Goal: Task Accomplishment & Management: Manage account settings

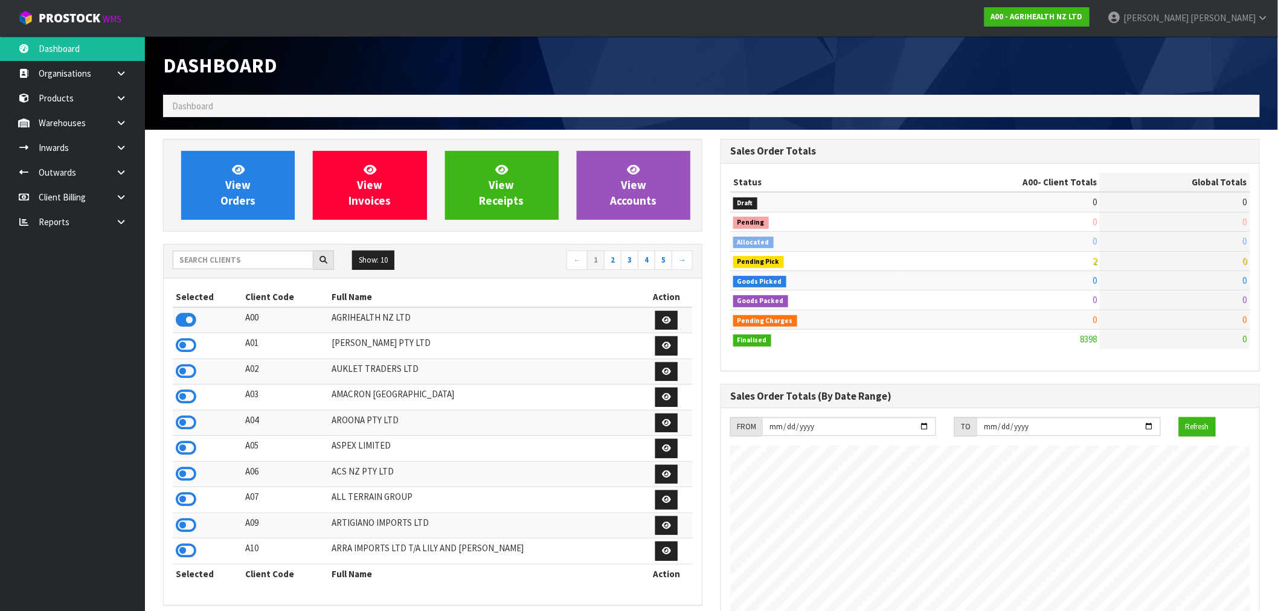
scroll to position [915, 557]
click at [242, 206] on span "View Orders" at bounding box center [237, 184] width 35 height 45
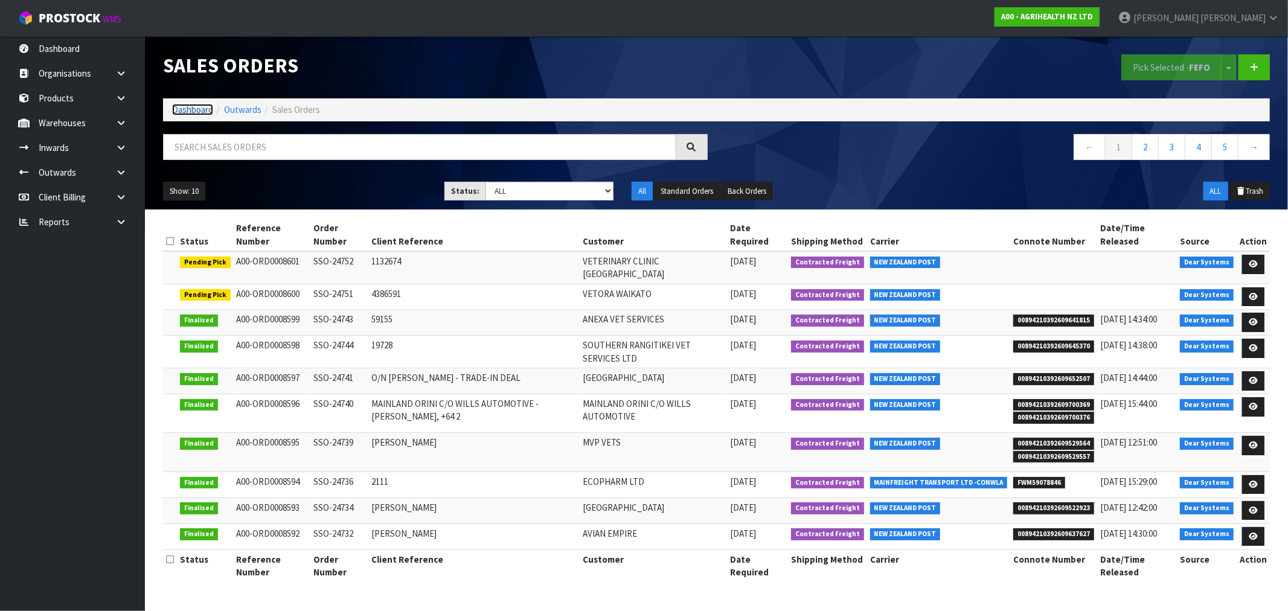
click at [185, 111] on link "Dashboard" at bounding box center [192, 109] width 41 height 11
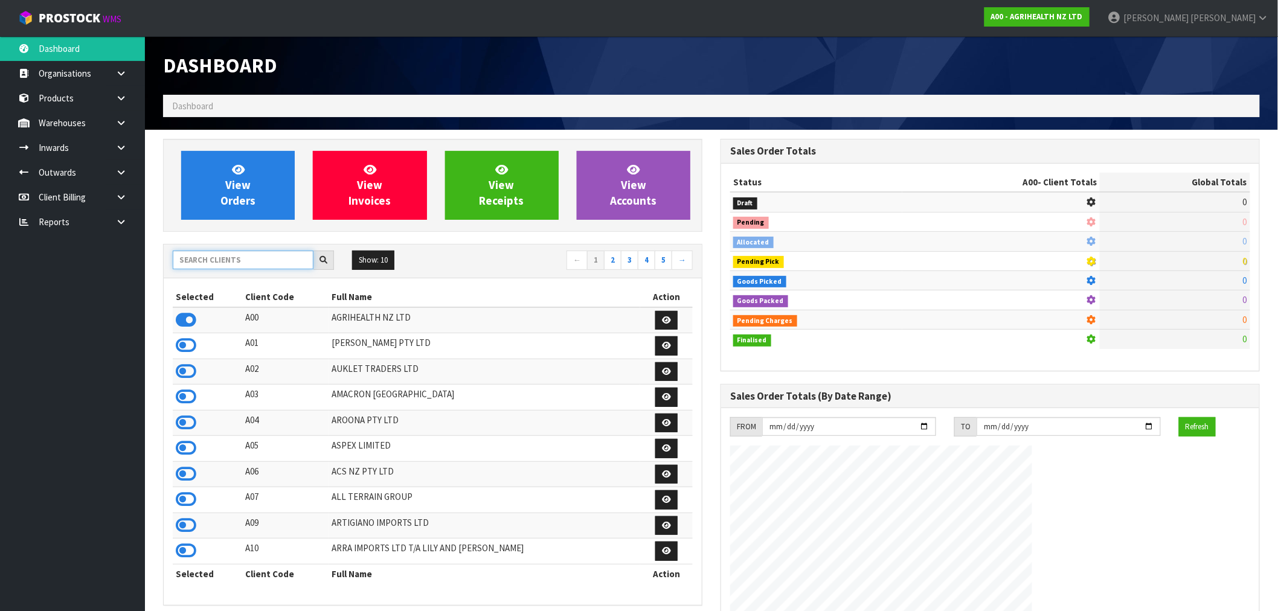
click at [208, 258] on input "text" at bounding box center [243, 260] width 141 height 19
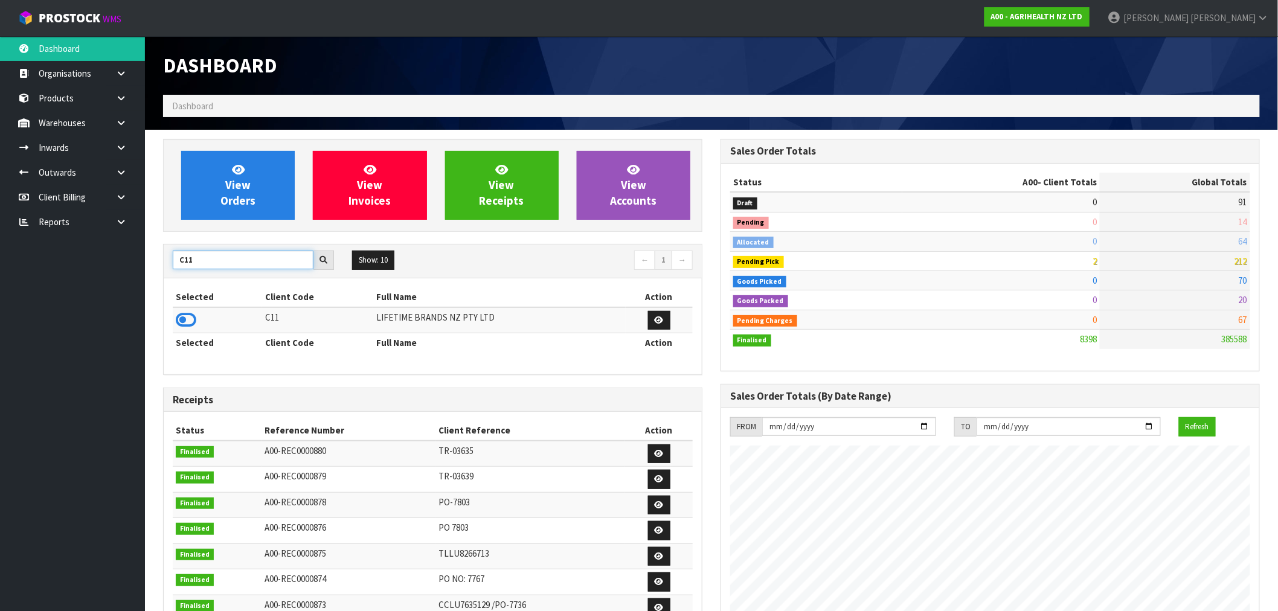
type input "C11"
click at [186, 333] on td at bounding box center [217, 320] width 89 height 26
click at [182, 315] on icon at bounding box center [186, 320] width 21 height 18
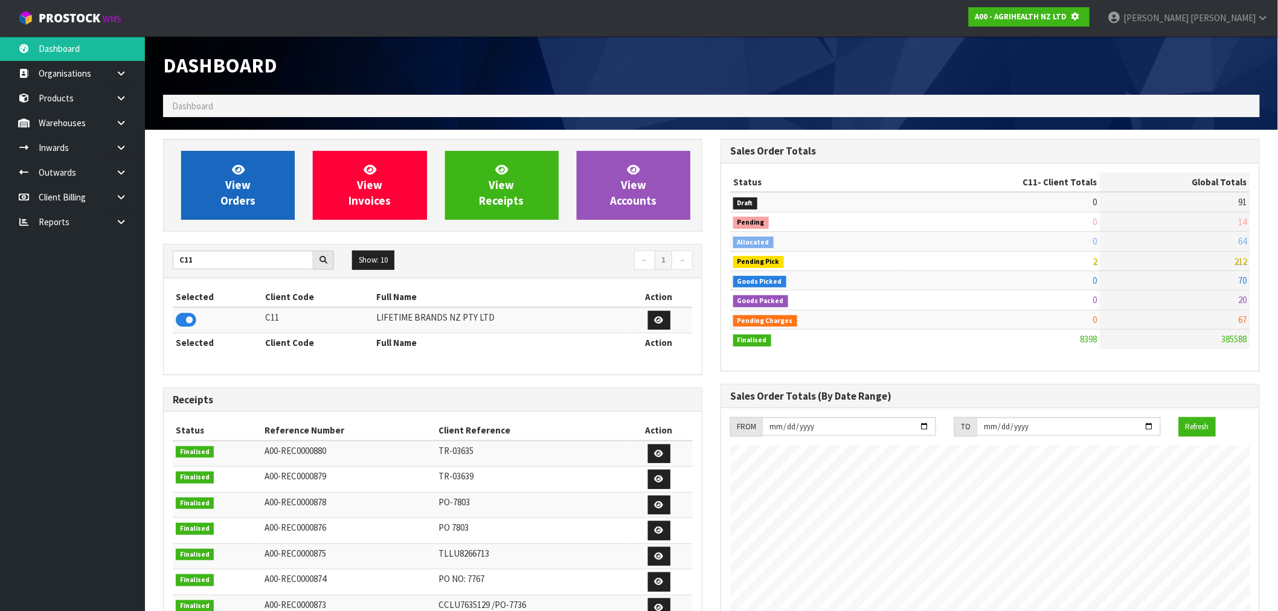
scroll to position [603213, 603408]
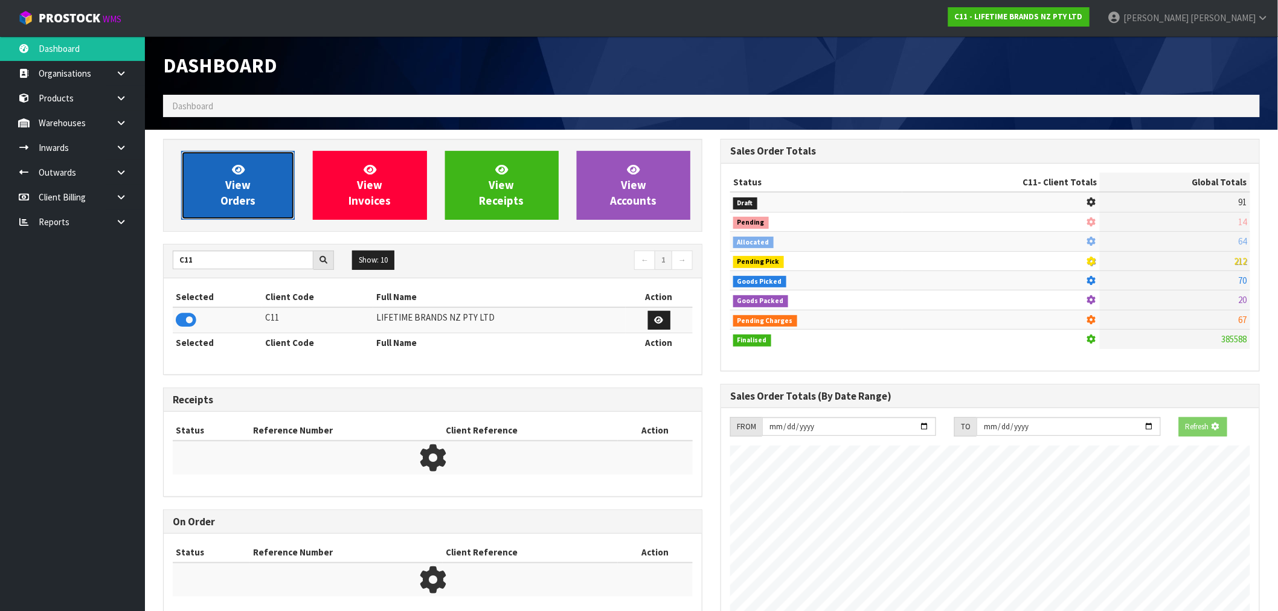
click at [212, 213] on link "View Orders" at bounding box center [238, 185] width 114 height 69
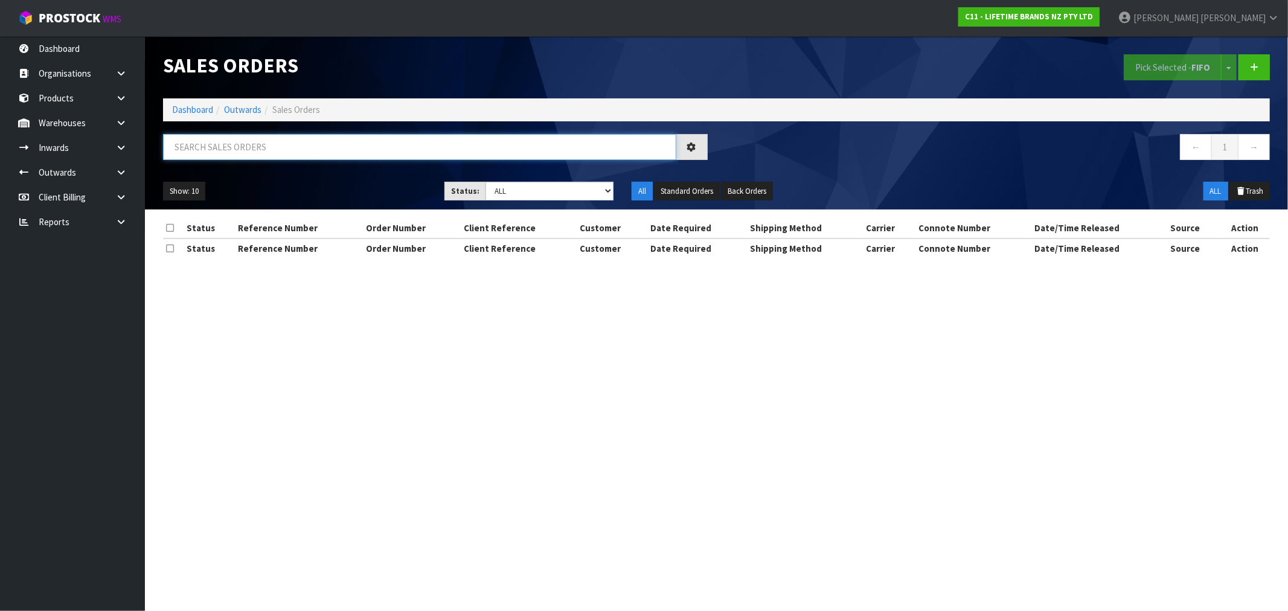
click at [284, 153] on input "text" at bounding box center [419, 147] width 513 height 26
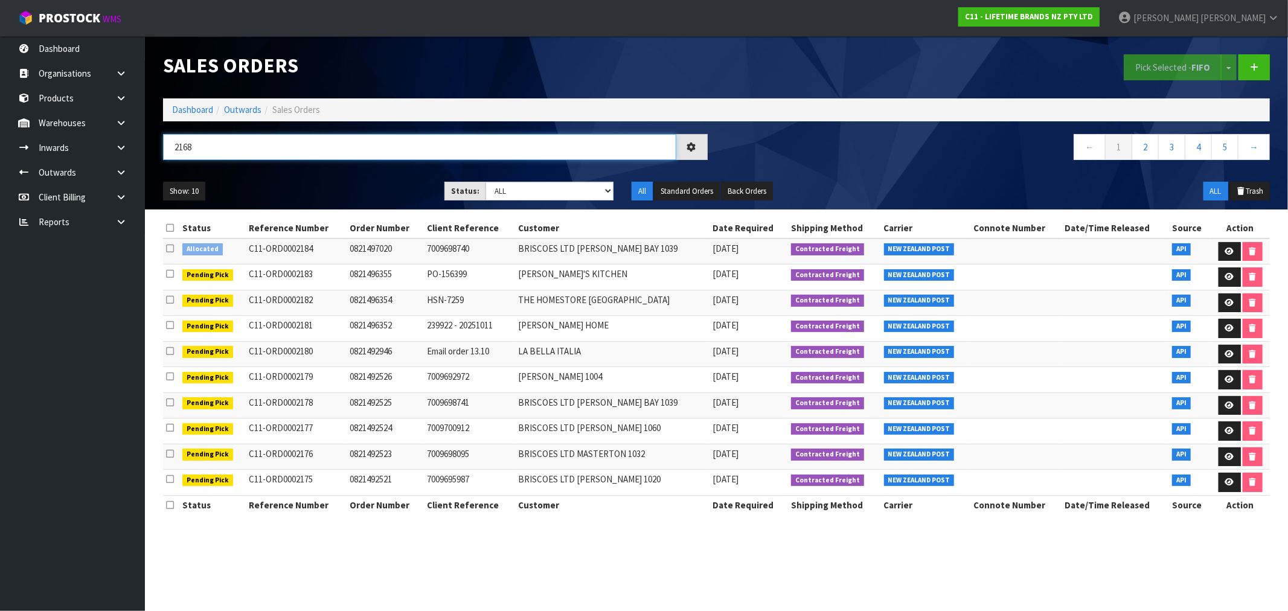
type input "2168"
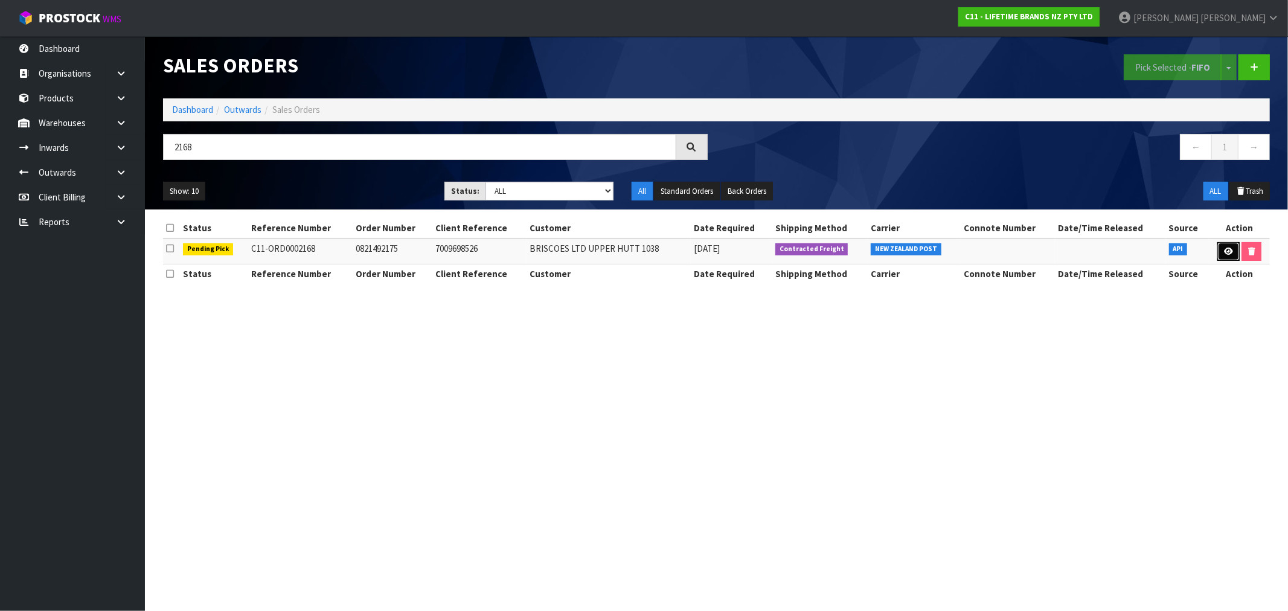
click at [1229, 246] on link at bounding box center [1229, 251] width 22 height 19
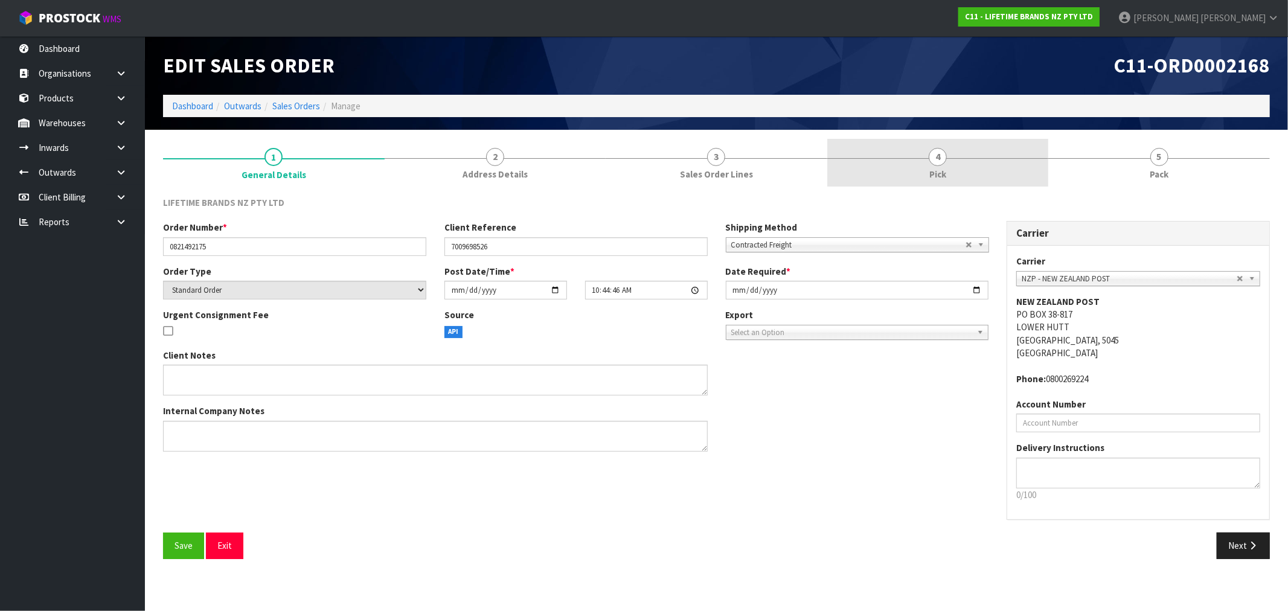
click at [910, 176] on link "4 Pick" at bounding box center [938, 163] width 222 height 48
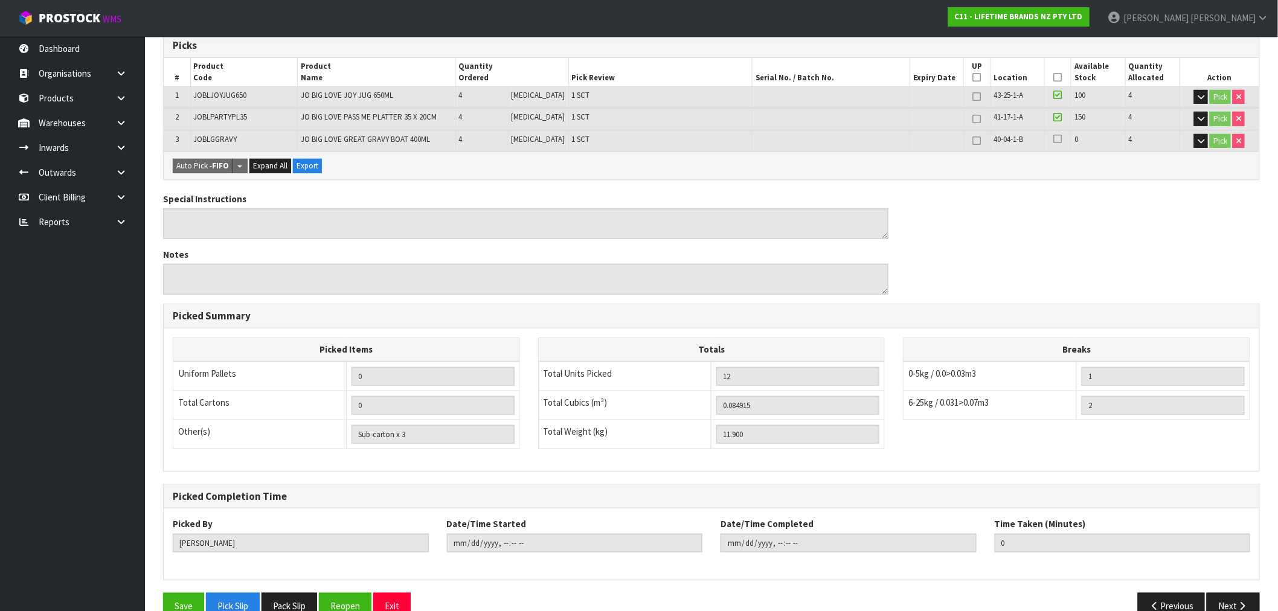
scroll to position [232, 0]
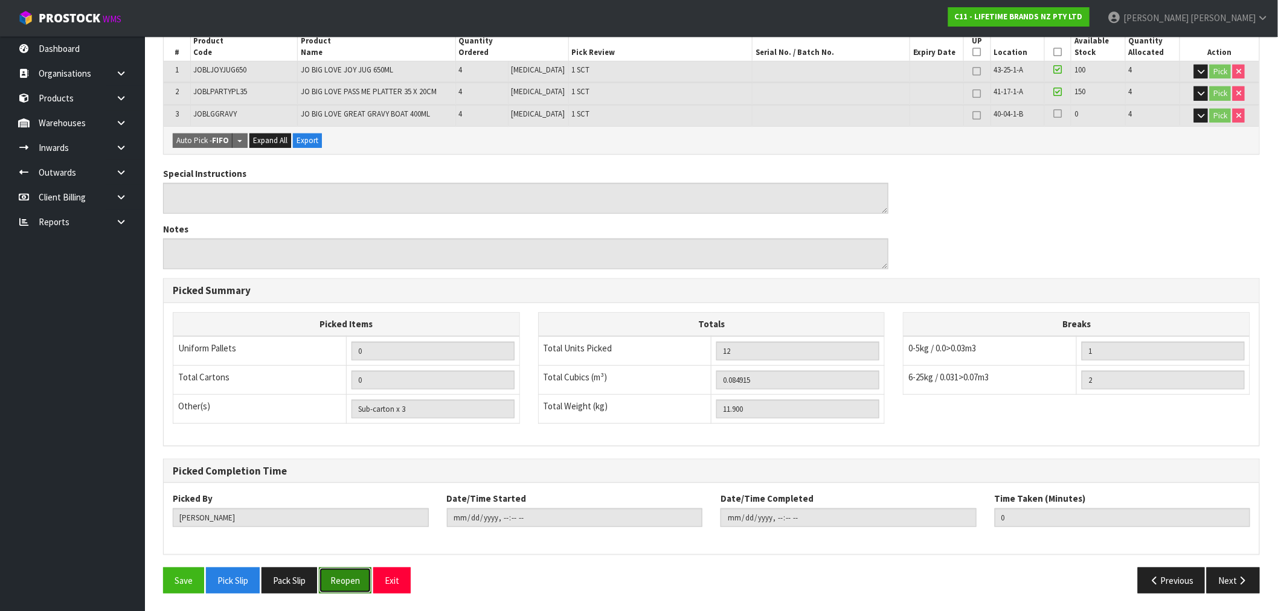
click at [345, 573] on button "Reopen" at bounding box center [345, 581] width 53 height 26
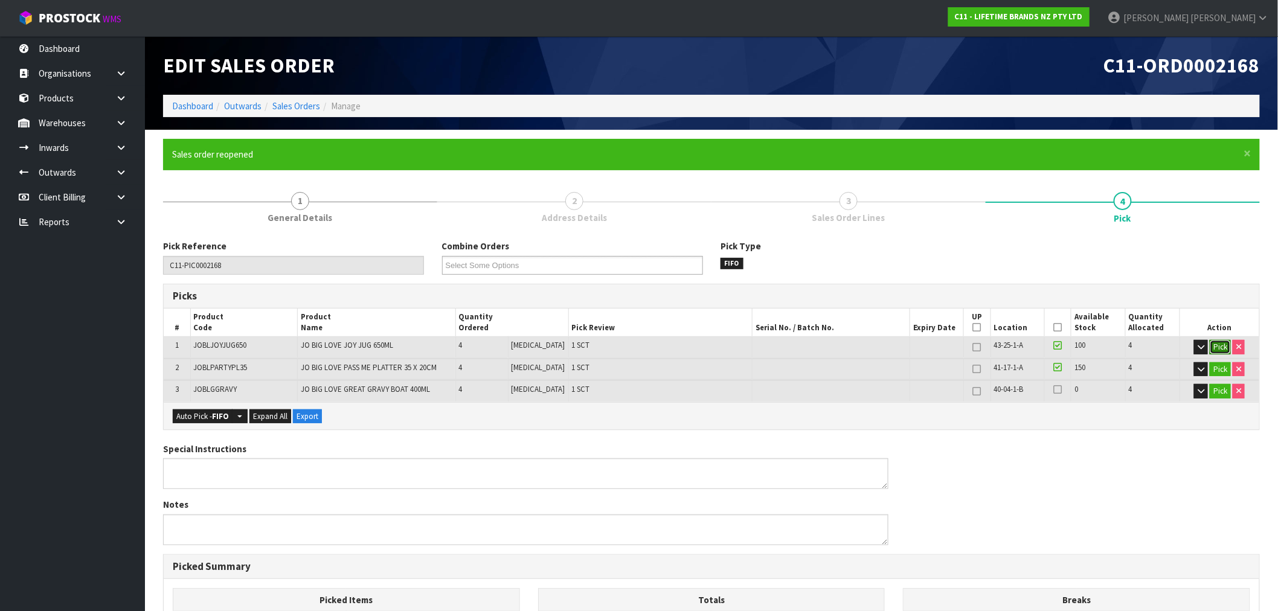
click at [1217, 347] on button "Pick" at bounding box center [1220, 347] width 21 height 14
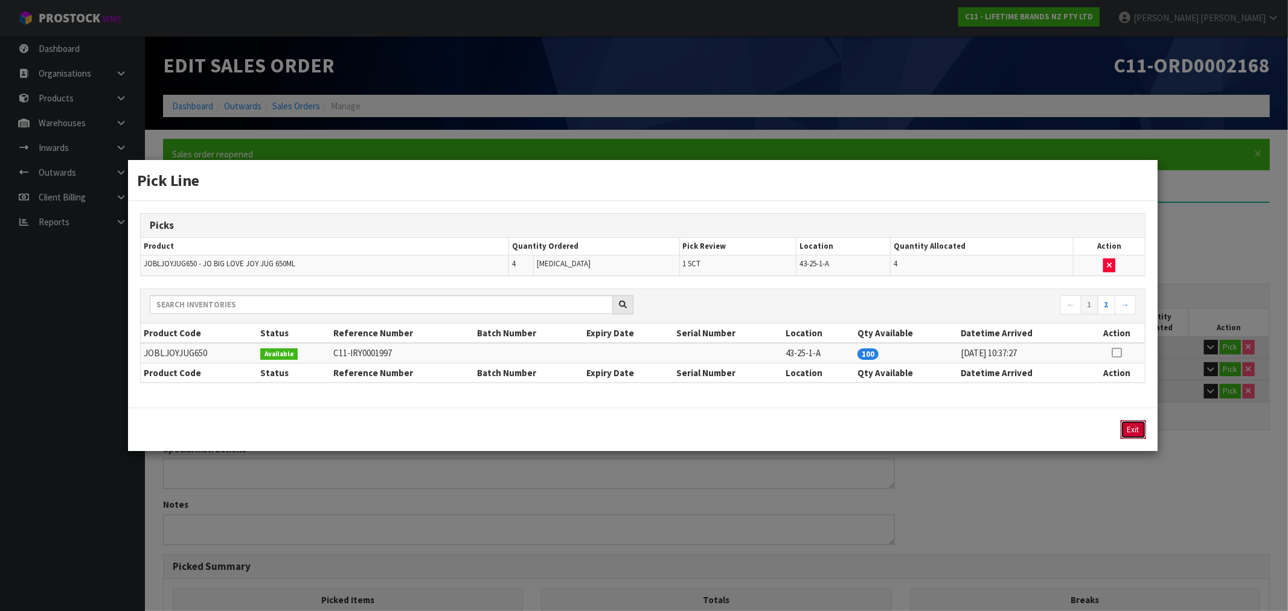
click at [1134, 429] on button "Exit" at bounding box center [1133, 429] width 25 height 19
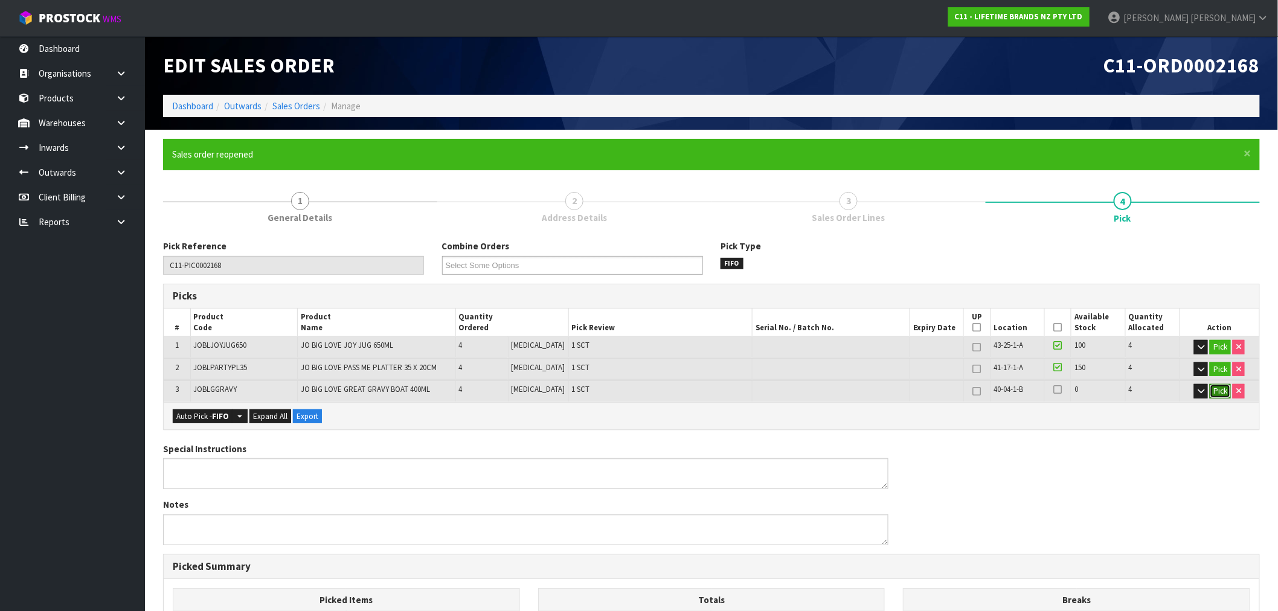
click at [1215, 391] on button "Pick" at bounding box center [1220, 391] width 21 height 14
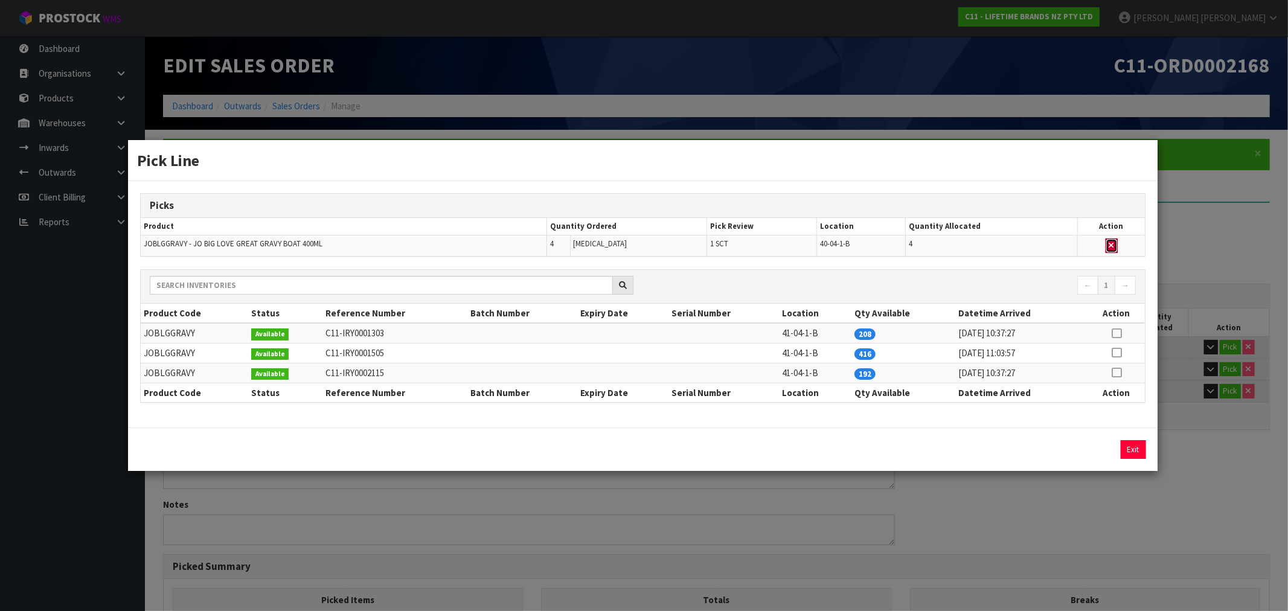
drag, startPoint x: 1114, startPoint y: 244, endPoint x: 1108, endPoint y: 248, distance: 7.0
click at [1114, 243] on icon "button" at bounding box center [1111, 246] width 5 height 8
type input "Sub-carton x 2"
type input "8"
type input "0.061367"
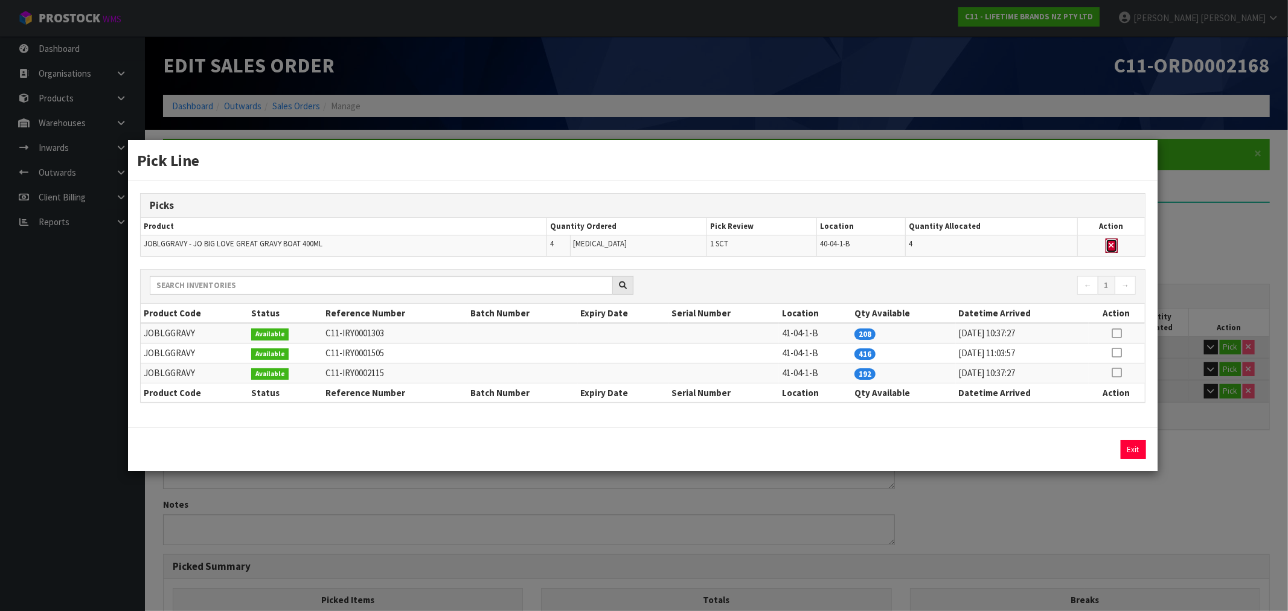
type input "9.12"
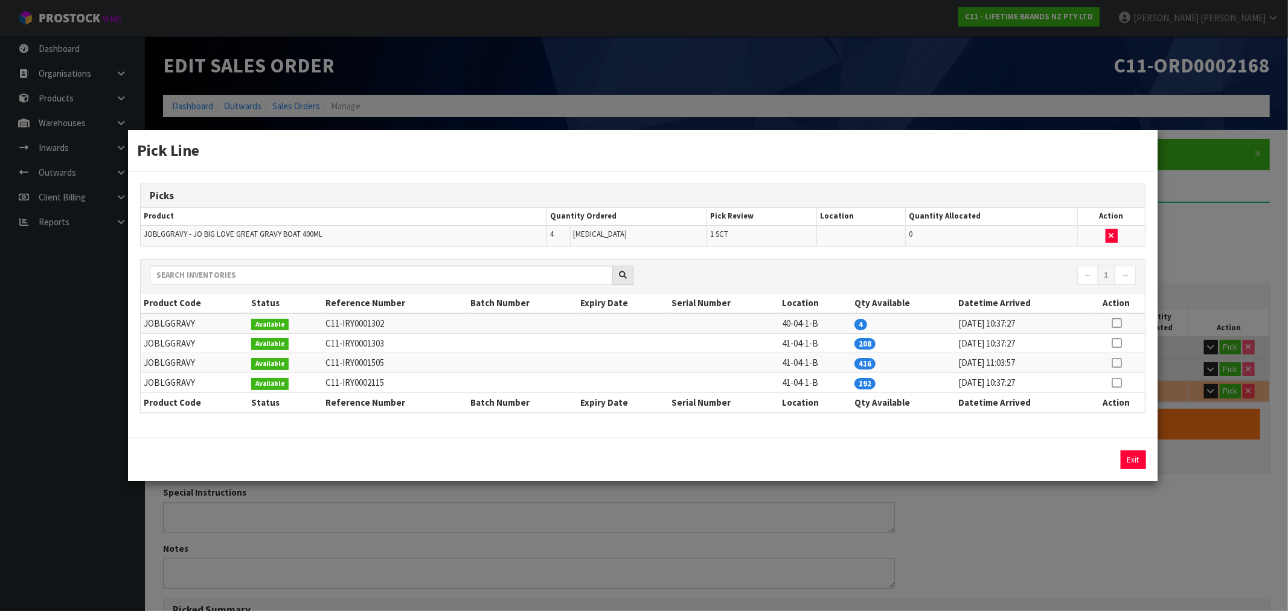
click at [1116, 344] on icon at bounding box center [1117, 343] width 10 height 1
click at [1082, 461] on button "Assign Pick" at bounding box center [1093, 460] width 50 height 19
type input "Sub-carton x 3"
type input "12"
type input "0.084915"
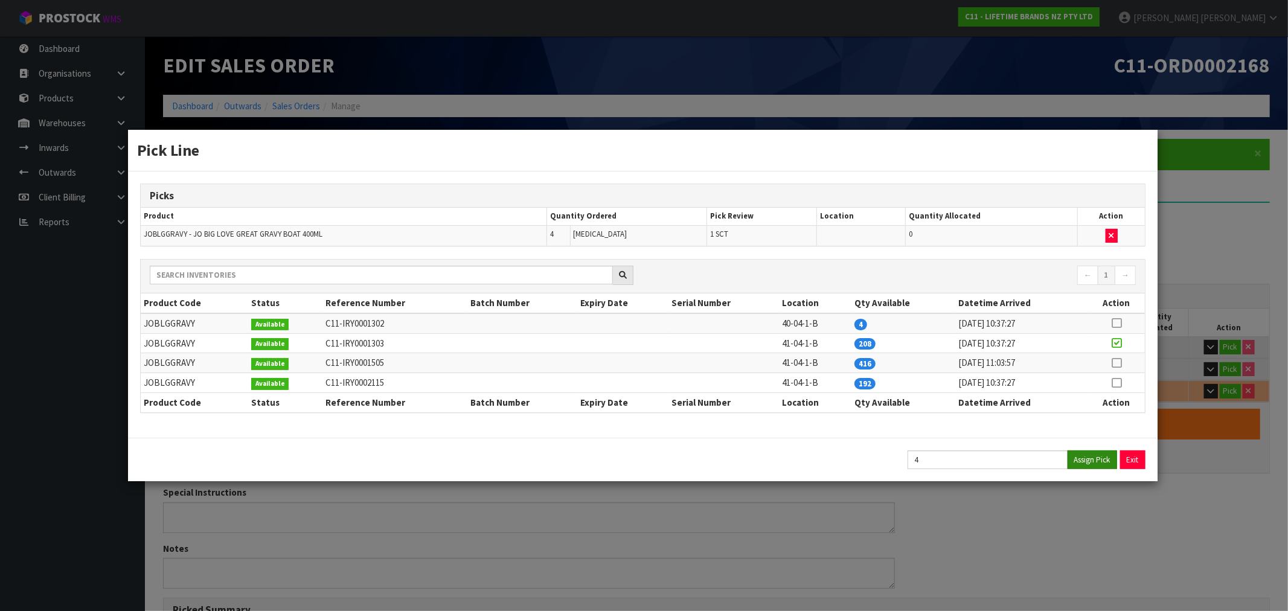
type input "11.9"
click at [1128, 455] on button "Exit" at bounding box center [1133, 460] width 25 height 19
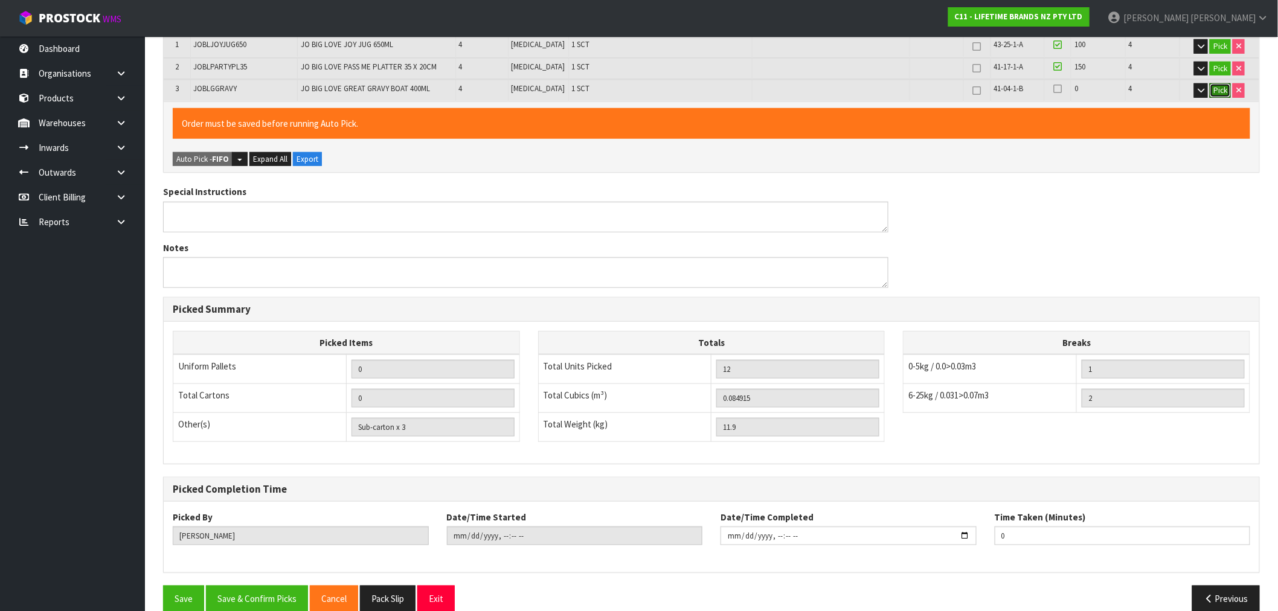
scroll to position [319, 0]
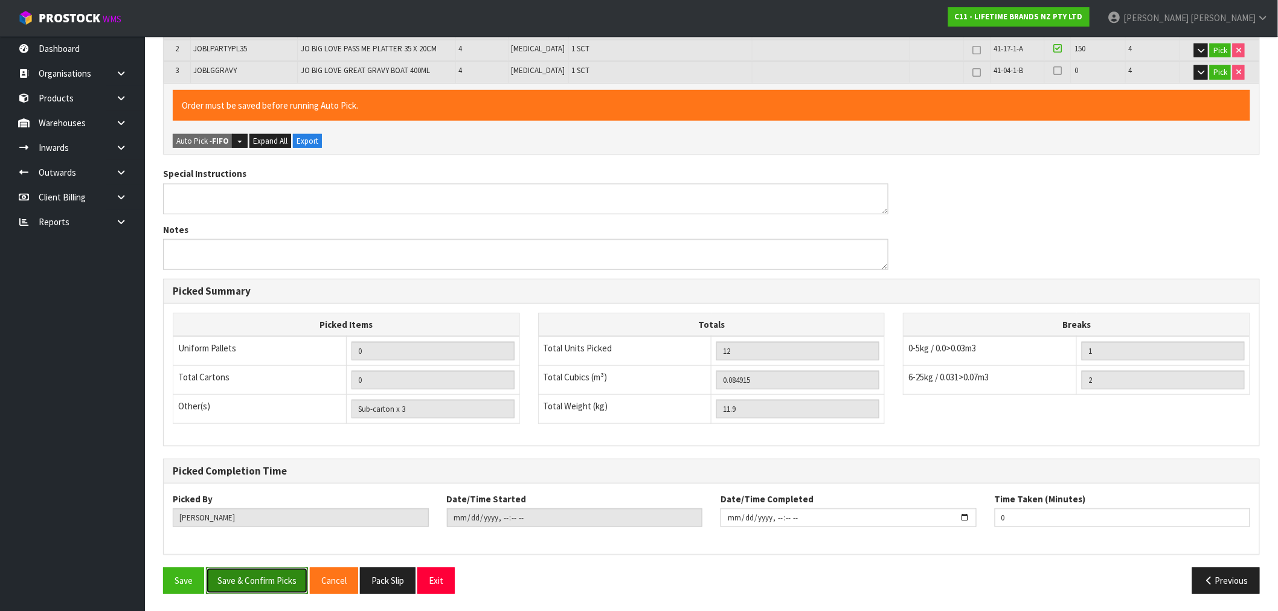
click at [254, 577] on button "Save & Confirm Picks" at bounding box center [257, 581] width 102 height 26
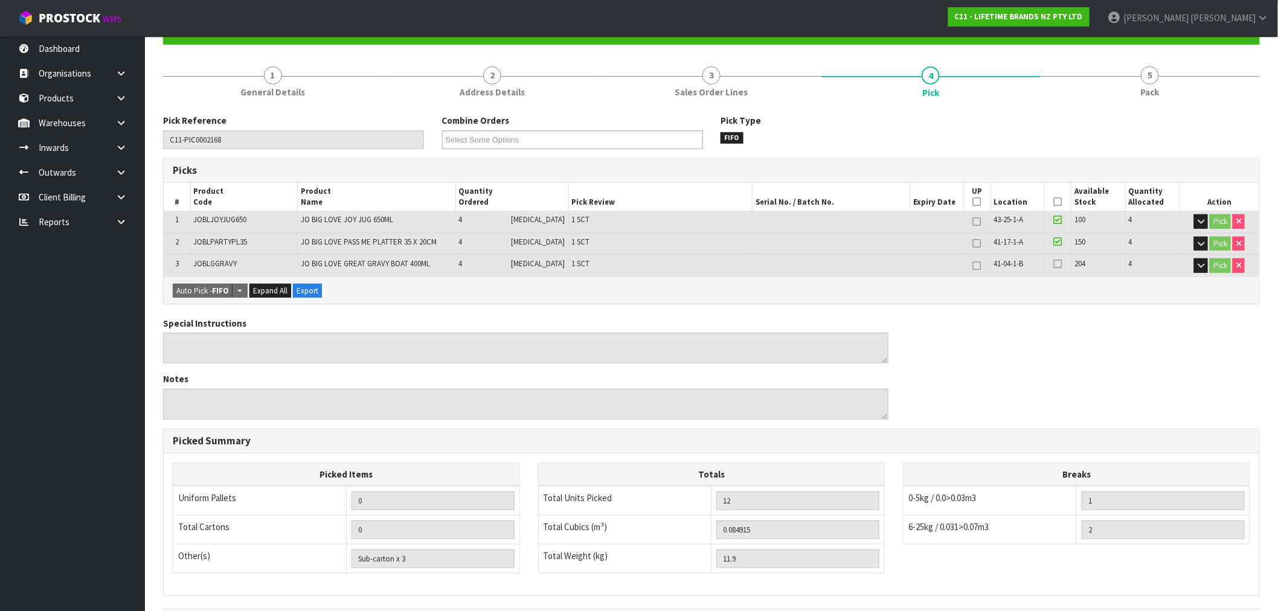
scroll to position [275, 0]
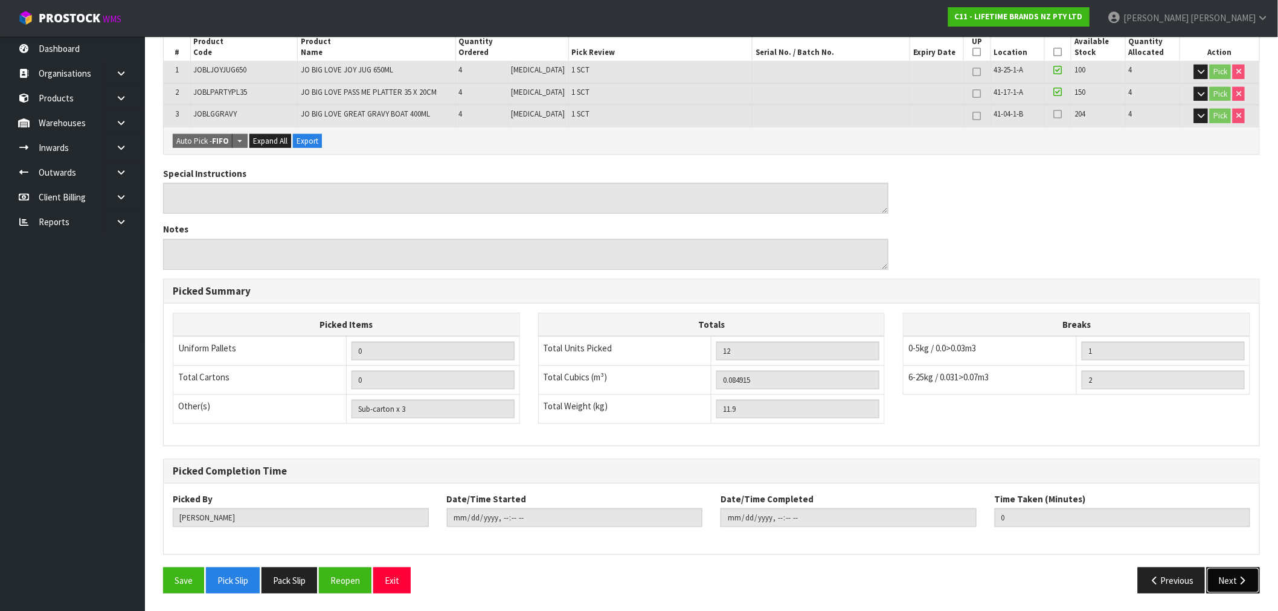
click at [1247, 581] on icon "button" at bounding box center [1242, 580] width 11 height 9
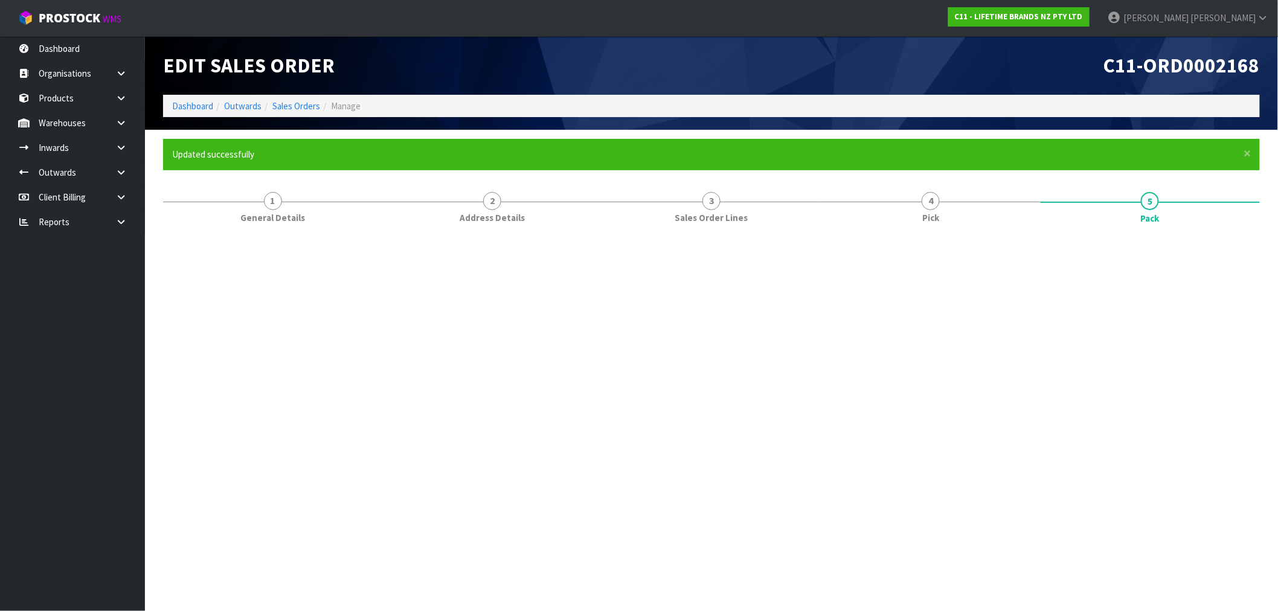
scroll to position [0, 0]
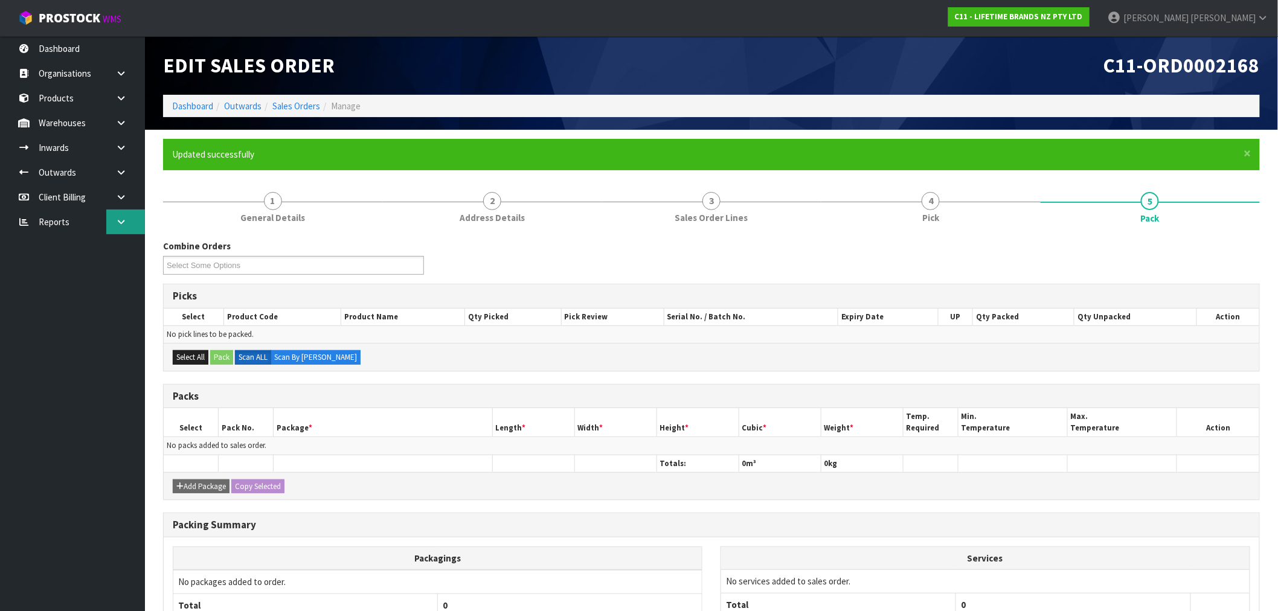
click at [117, 213] on link at bounding box center [125, 222] width 39 height 25
click at [77, 266] on link "CWL" at bounding box center [72, 272] width 145 height 25
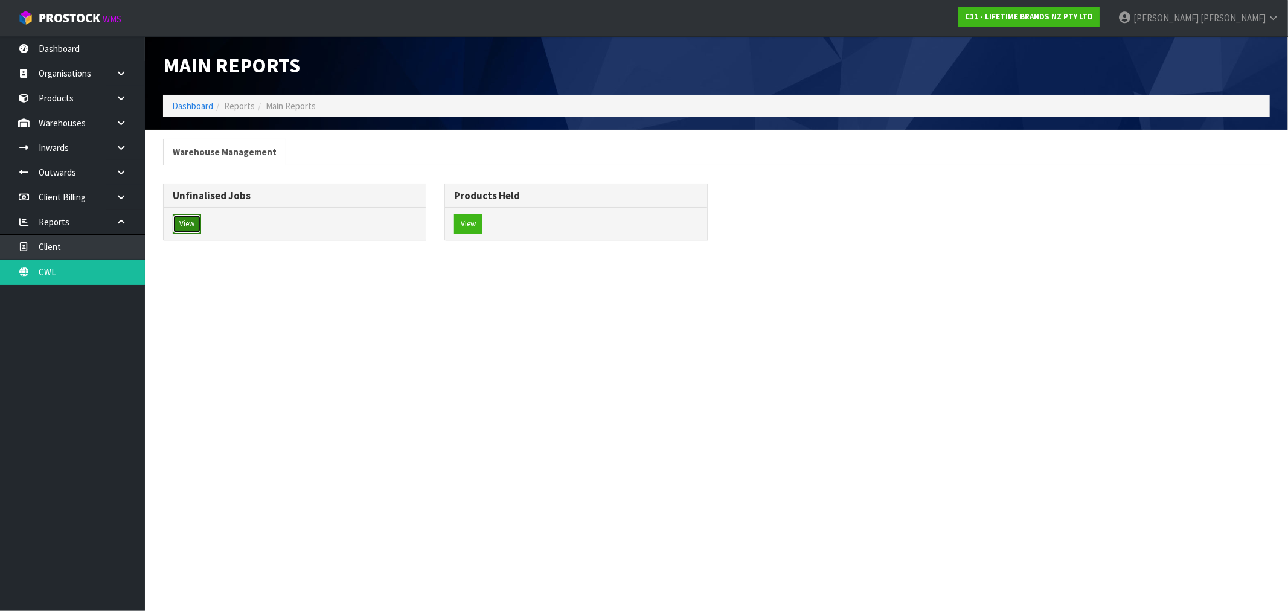
click at [197, 230] on button "View" at bounding box center [187, 223] width 28 height 19
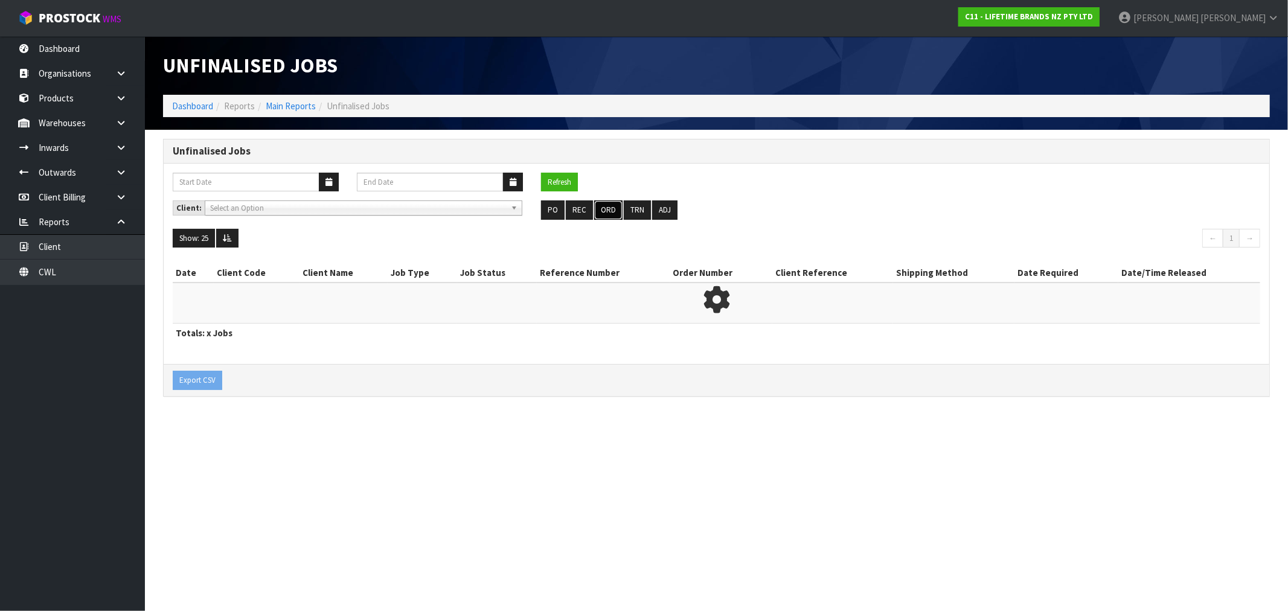
click at [609, 214] on button "ORD" at bounding box center [608, 210] width 28 height 19
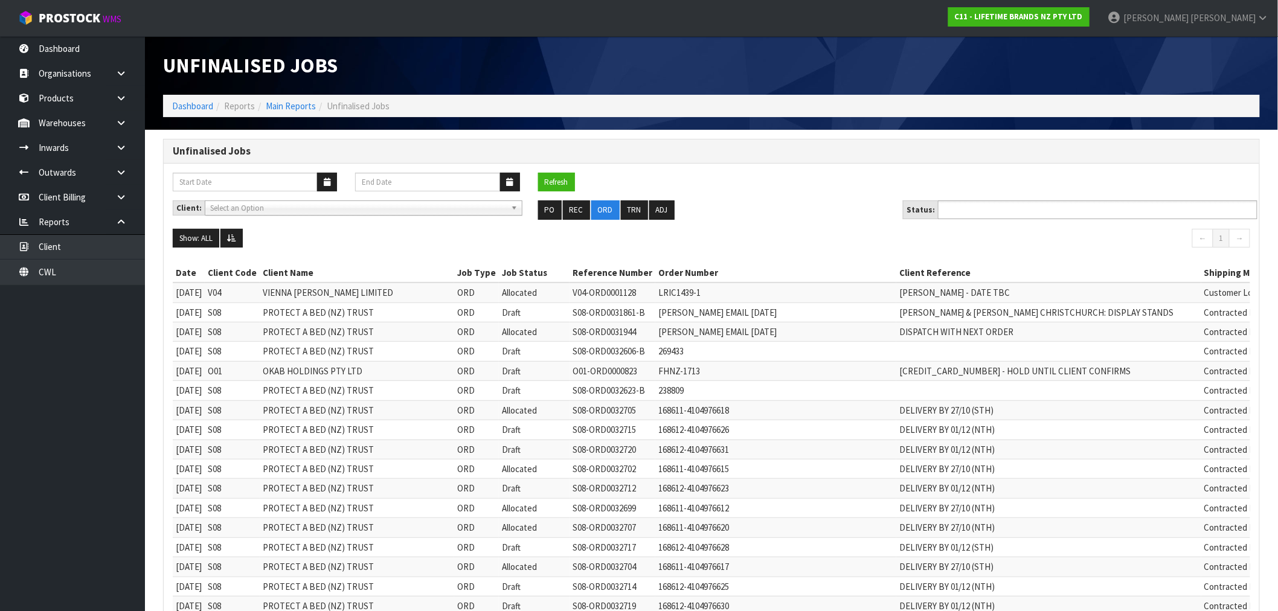
click at [980, 211] on input "text" at bounding box center [986, 209] width 89 height 15
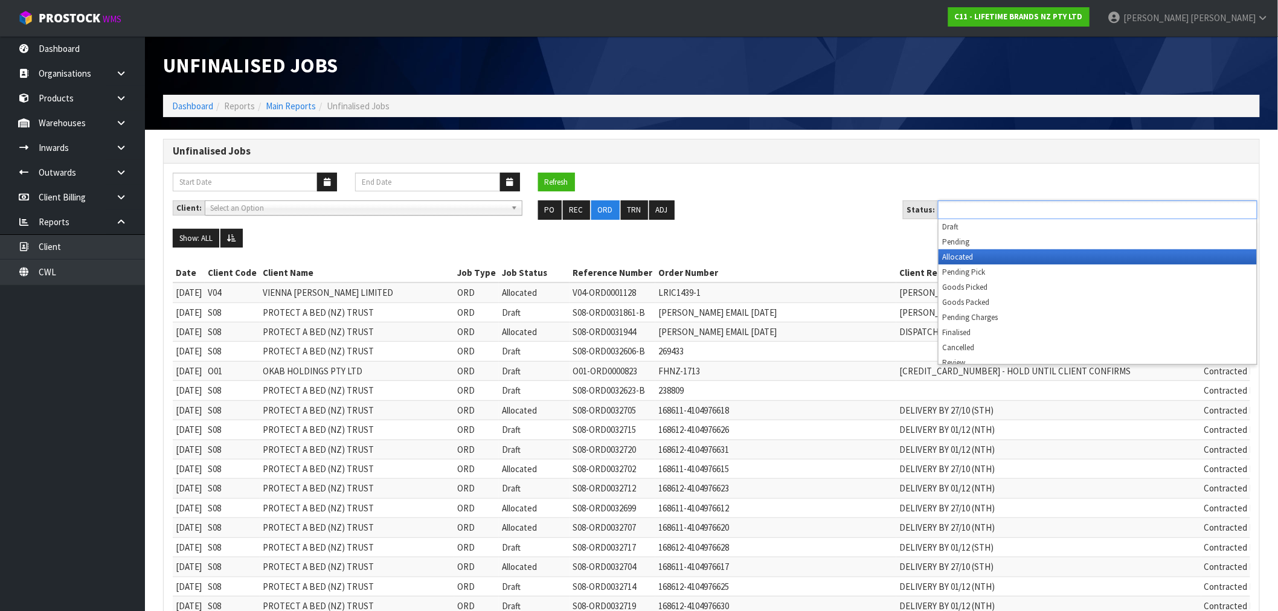
click at [1009, 262] on li "Allocated" at bounding box center [1098, 256] width 318 height 15
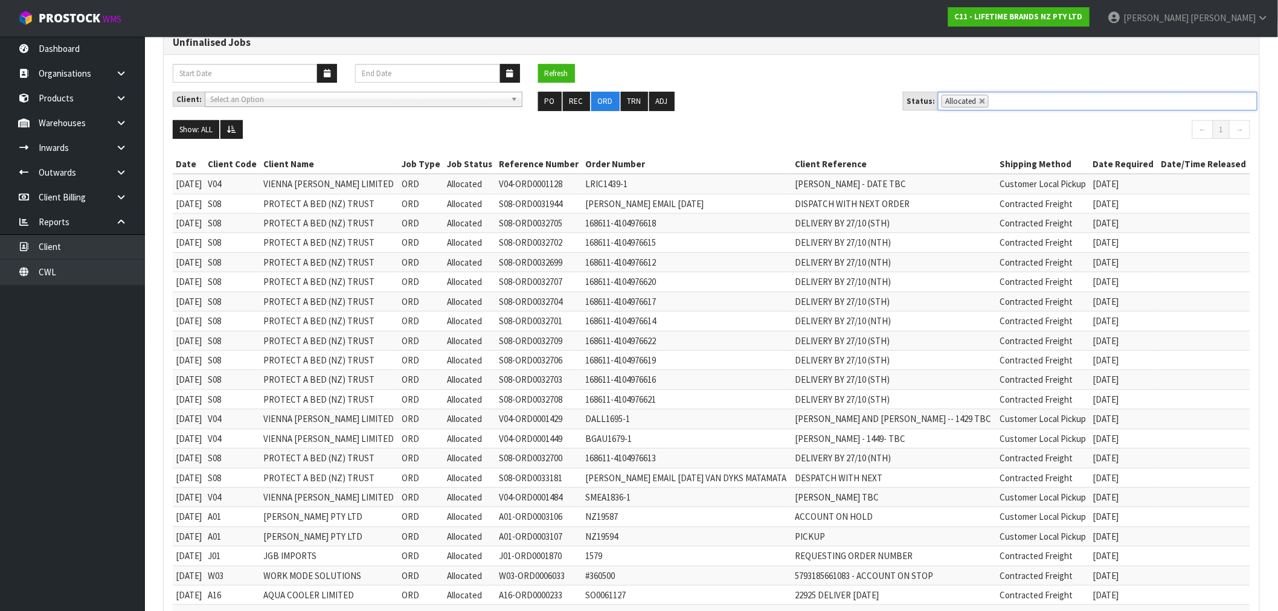
scroll to position [85, 0]
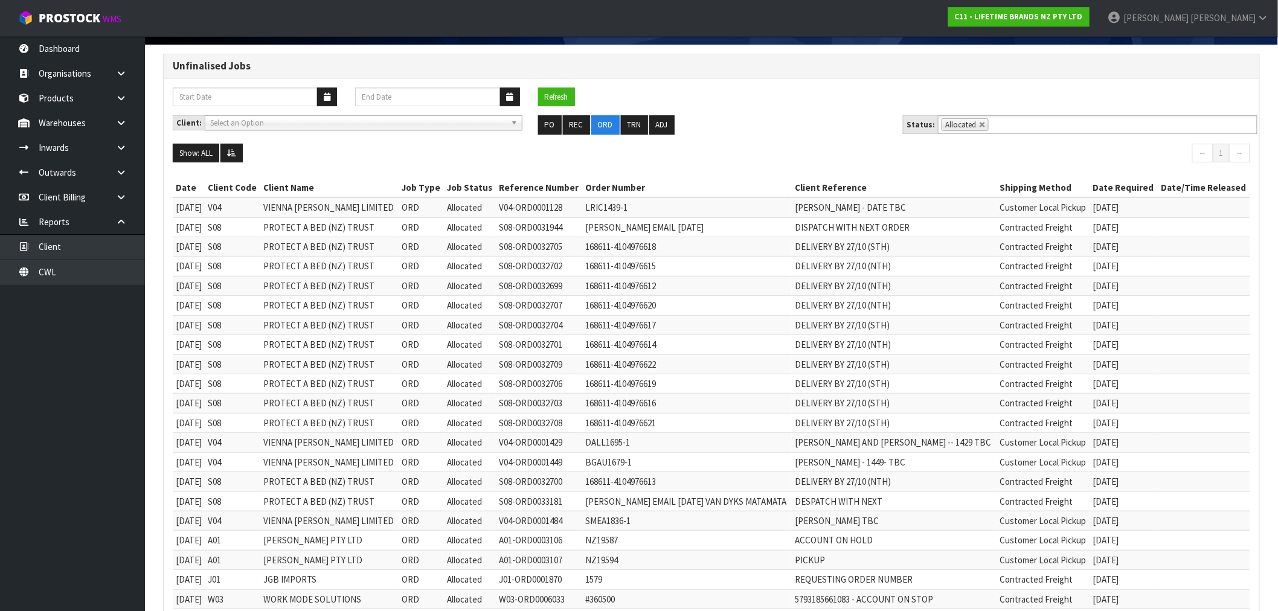
click at [981, 126] on link at bounding box center [982, 124] width 7 height 7
type input "Select Some Options"
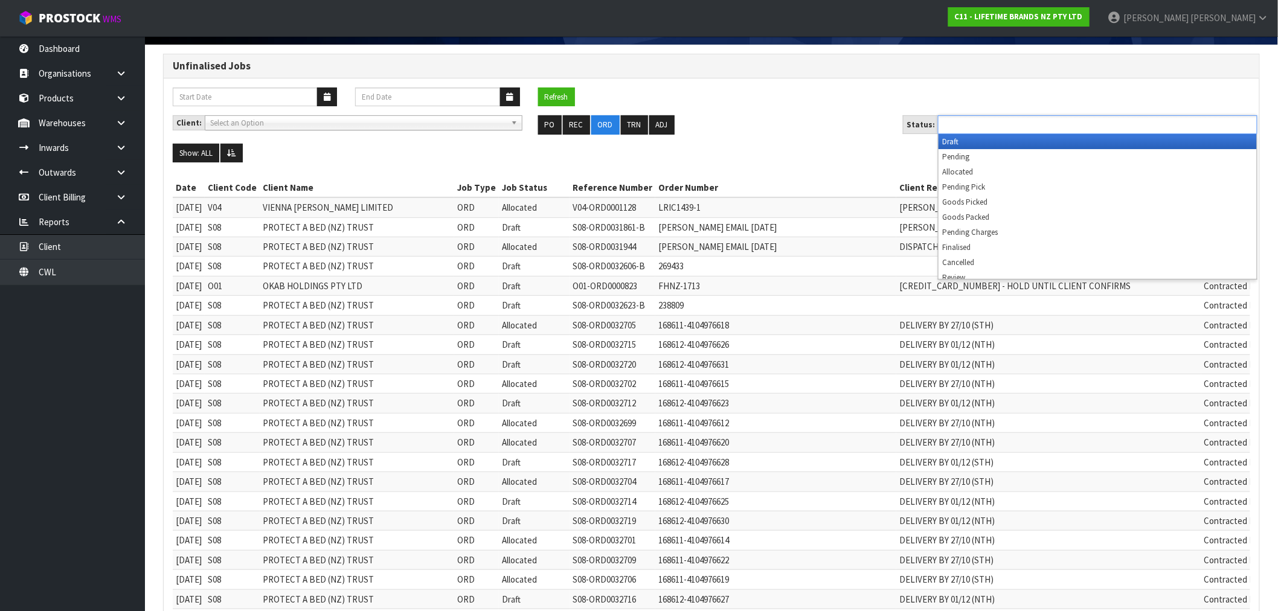
click at [977, 127] on input "text" at bounding box center [986, 124] width 89 height 15
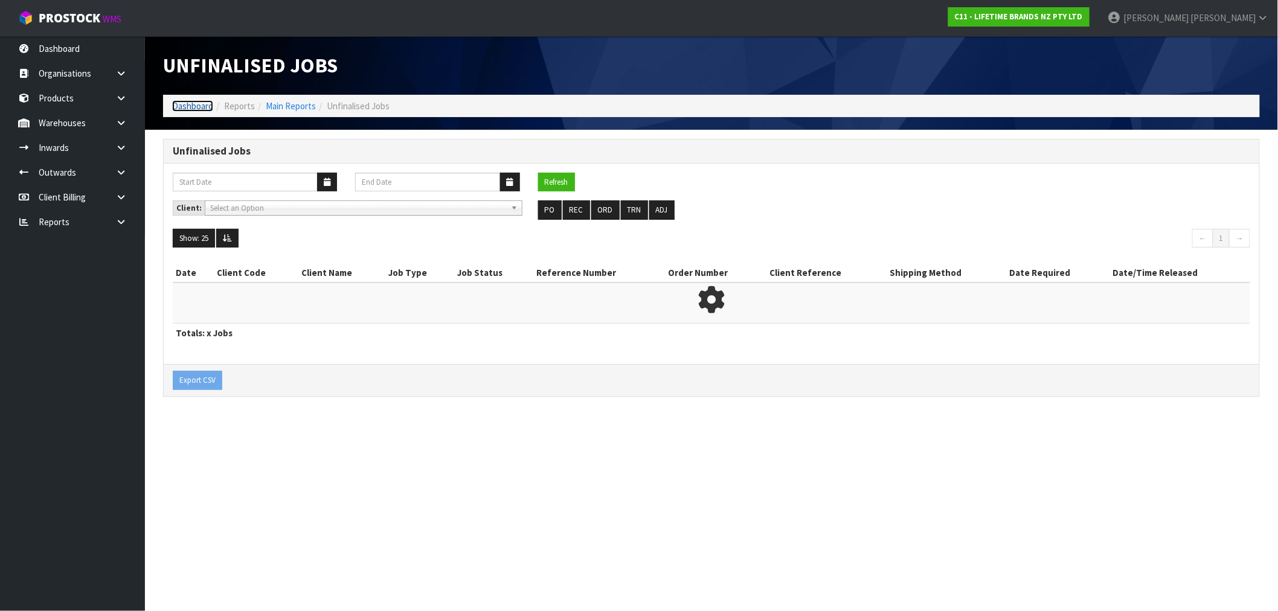
click at [182, 106] on link "Dashboard" at bounding box center [192, 105] width 41 height 11
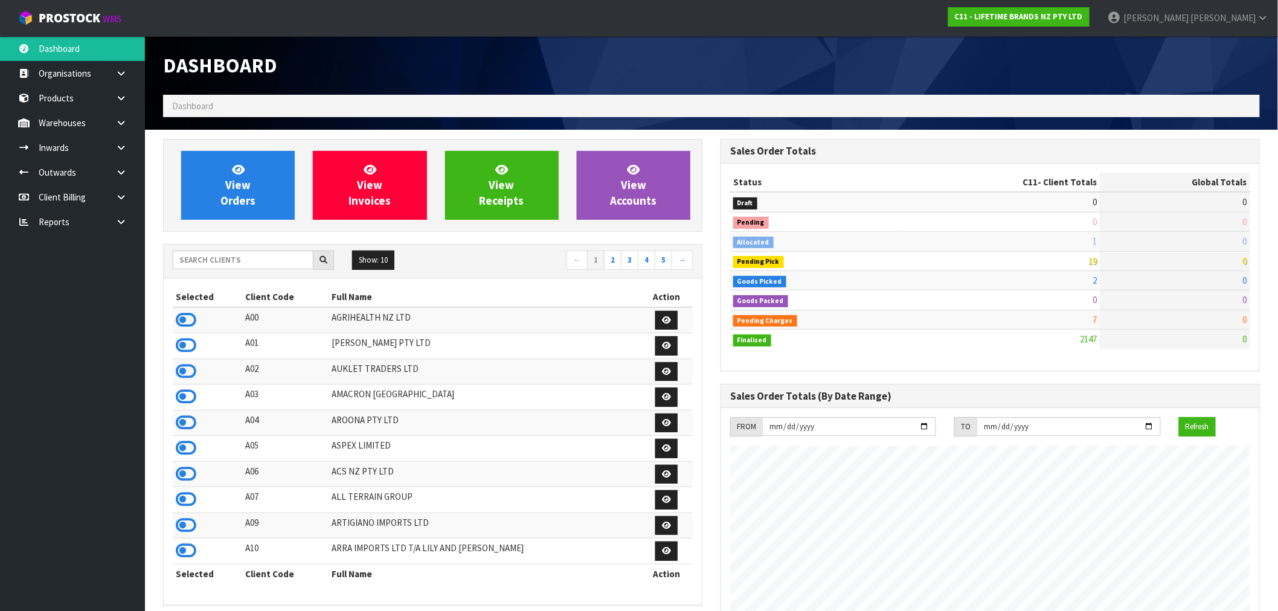
scroll to position [915, 557]
click at [242, 263] on input "text" at bounding box center [243, 260] width 141 height 19
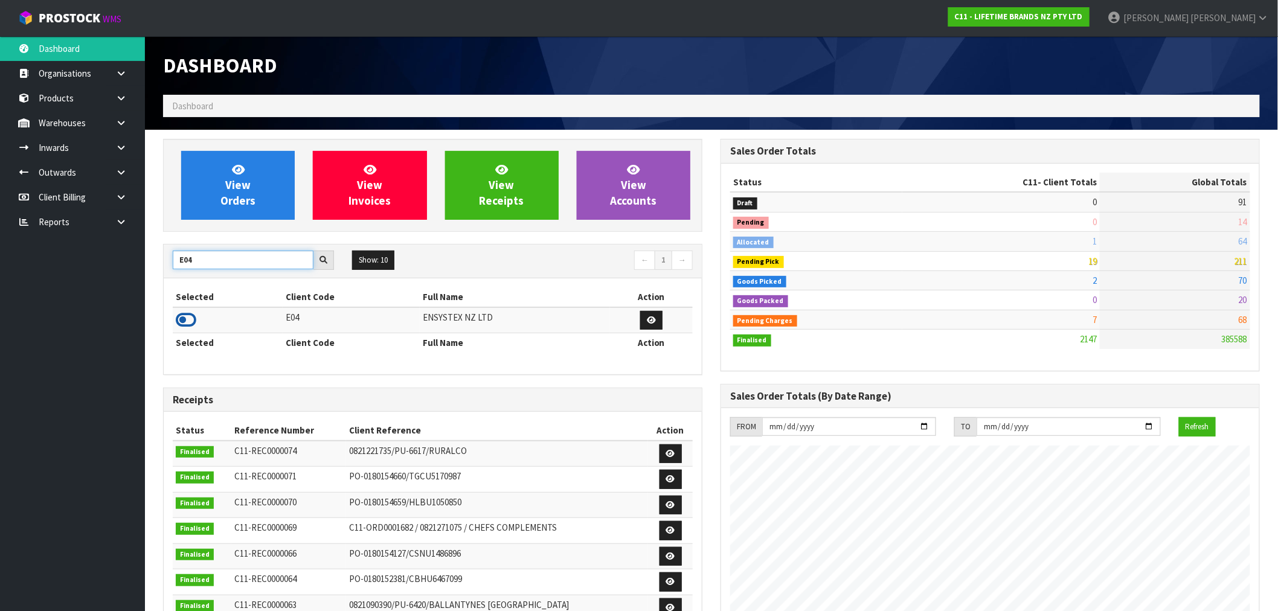
type input "E04"
drag, startPoint x: 189, startPoint y: 321, endPoint x: 203, endPoint y: 316, distance: 14.7
click at [191, 323] on icon at bounding box center [186, 320] width 21 height 18
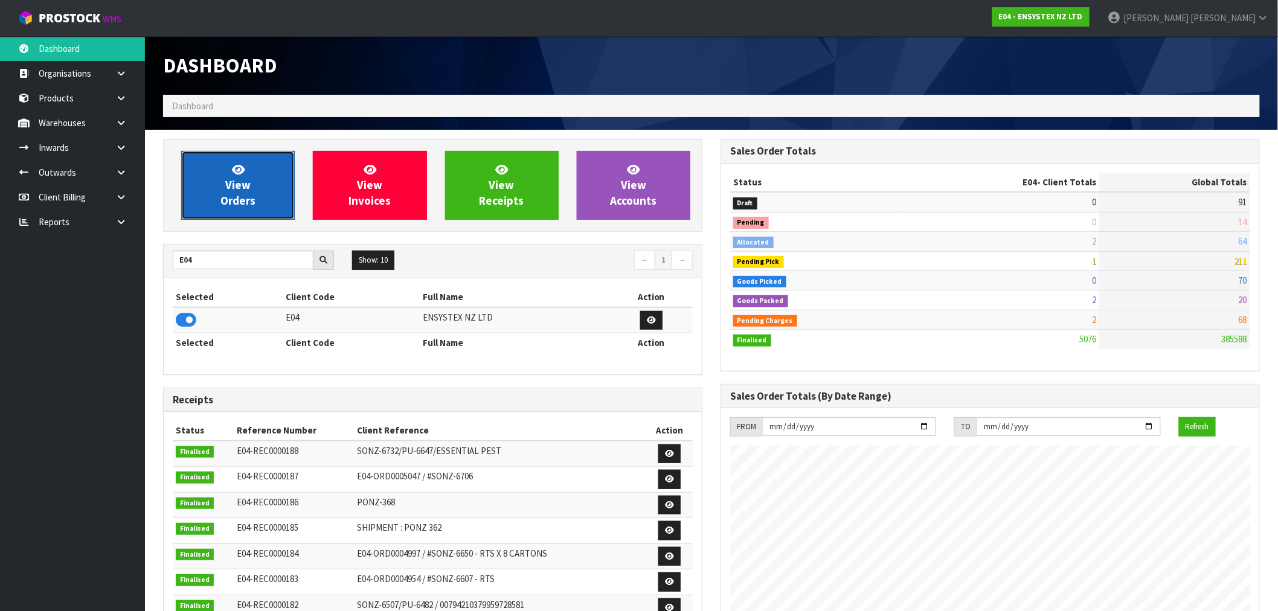
click at [231, 192] on link "View Orders" at bounding box center [238, 185] width 114 height 69
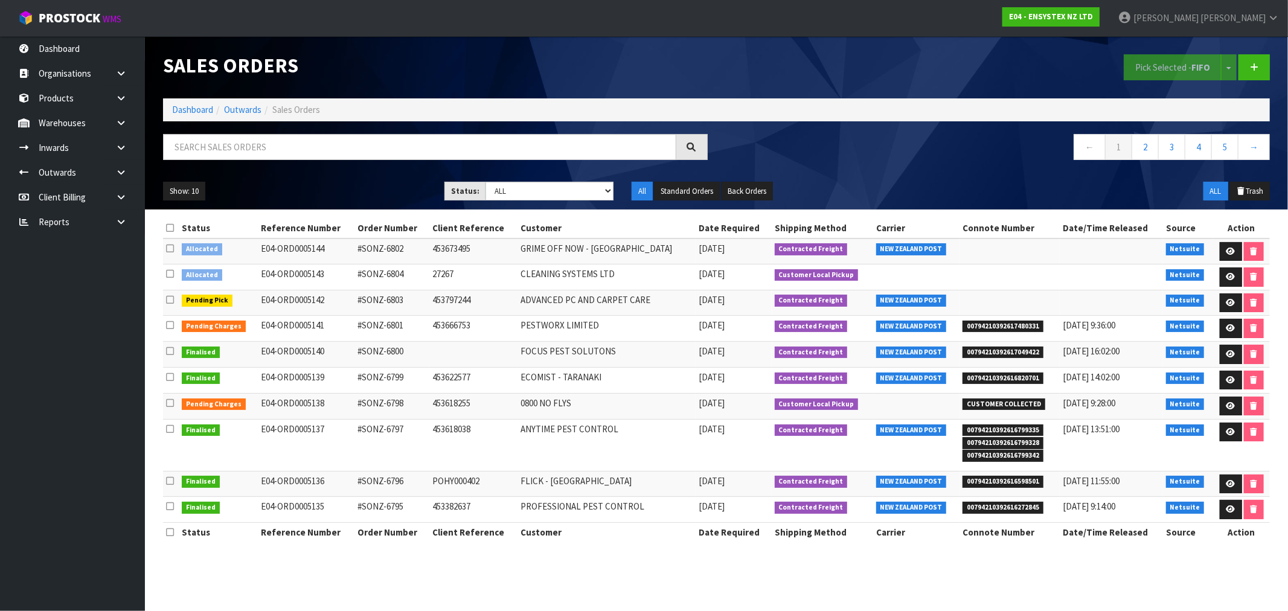
click at [170, 275] on icon at bounding box center [170, 273] width 8 height 9
click at [0, 0] on input "checkbox" at bounding box center [0, 0] width 0 height 0
click at [1144, 71] on button "Pick Selected - FIFO" at bounding box center [1173, 67] width 98 height 26
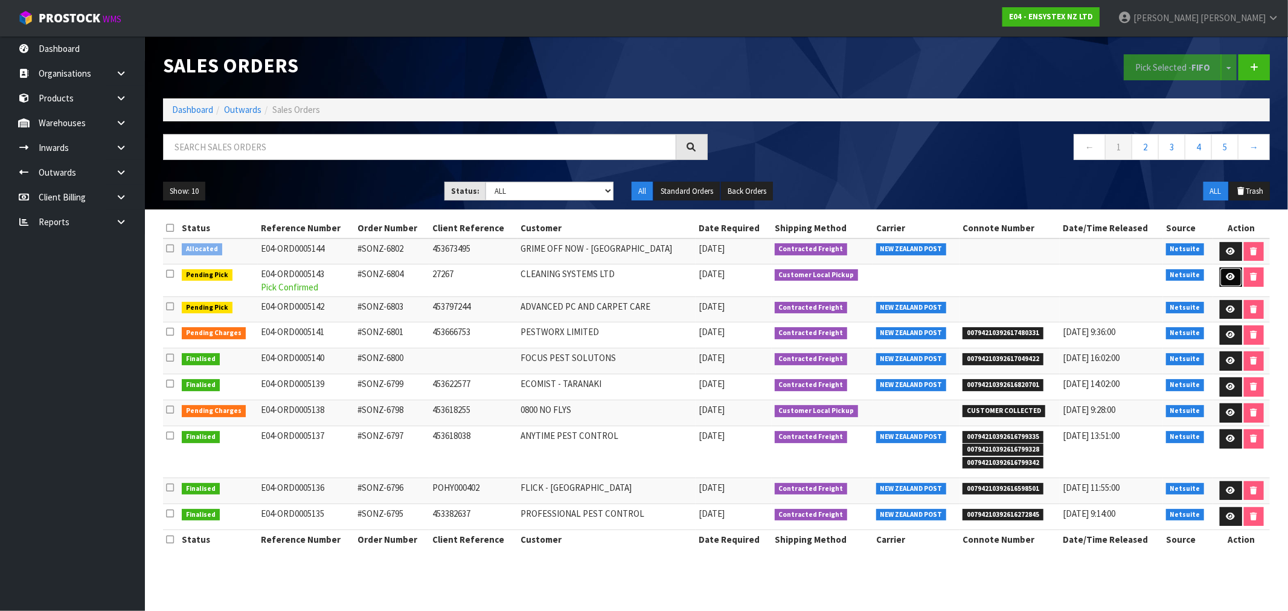
click at [1222, 280] on link at bounding box center [1231, 277] width 22 height 19
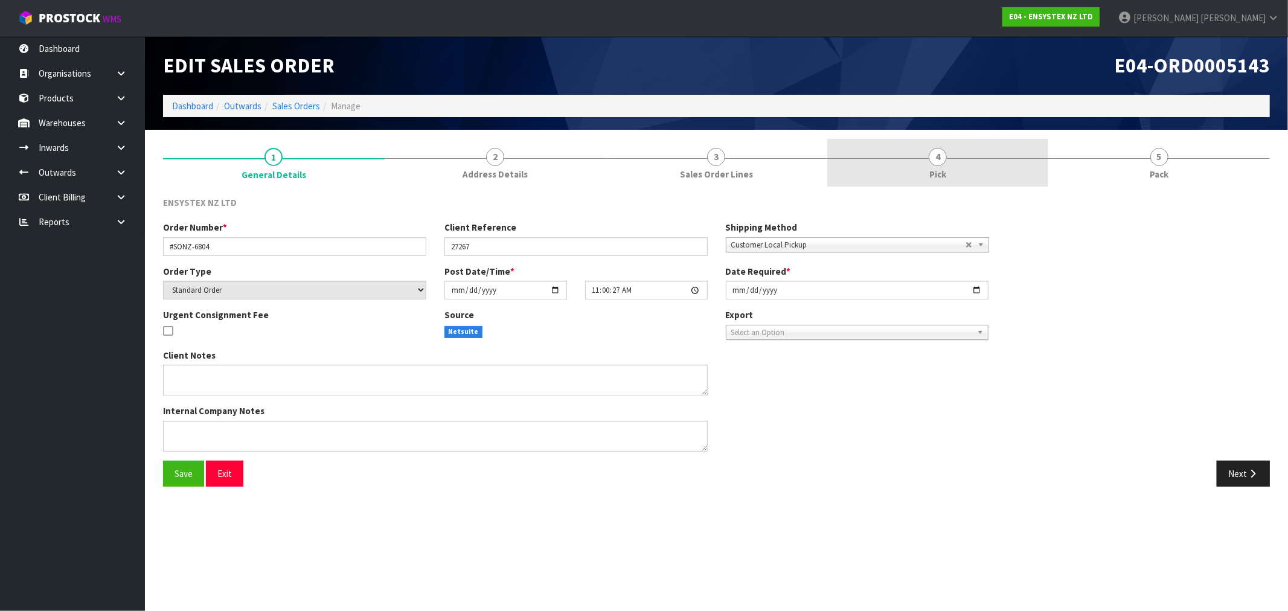
click at [1001, 180] on link "4 Pick" at bounding box center [938, 163] width 222 height 48
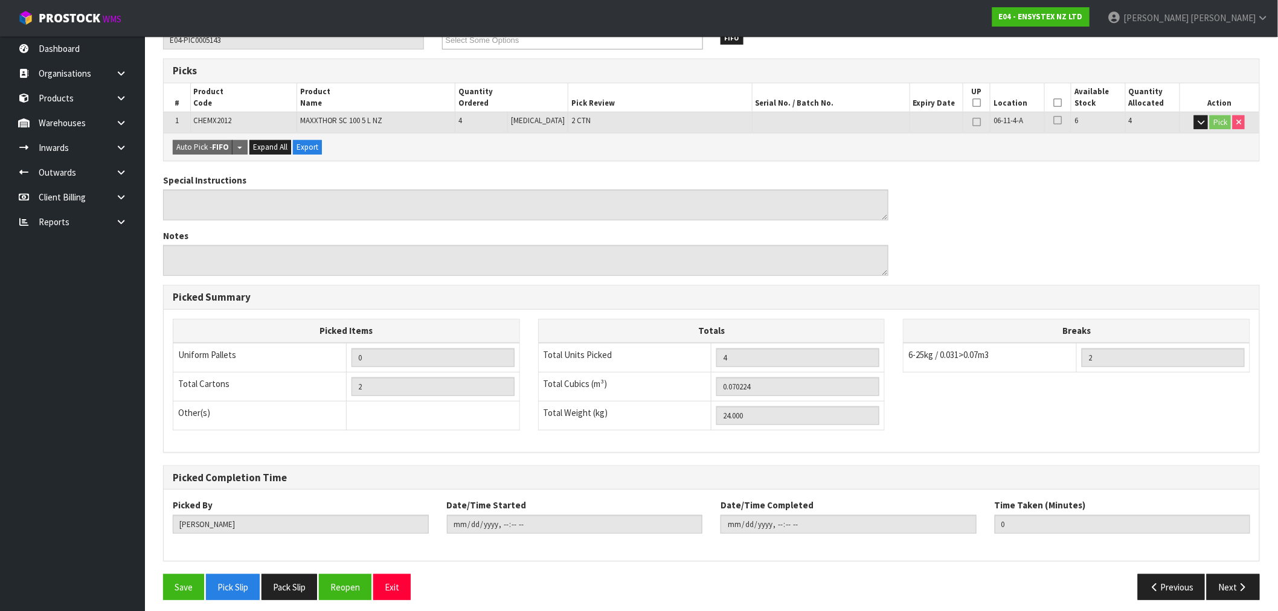
scroll to position [188, 0]
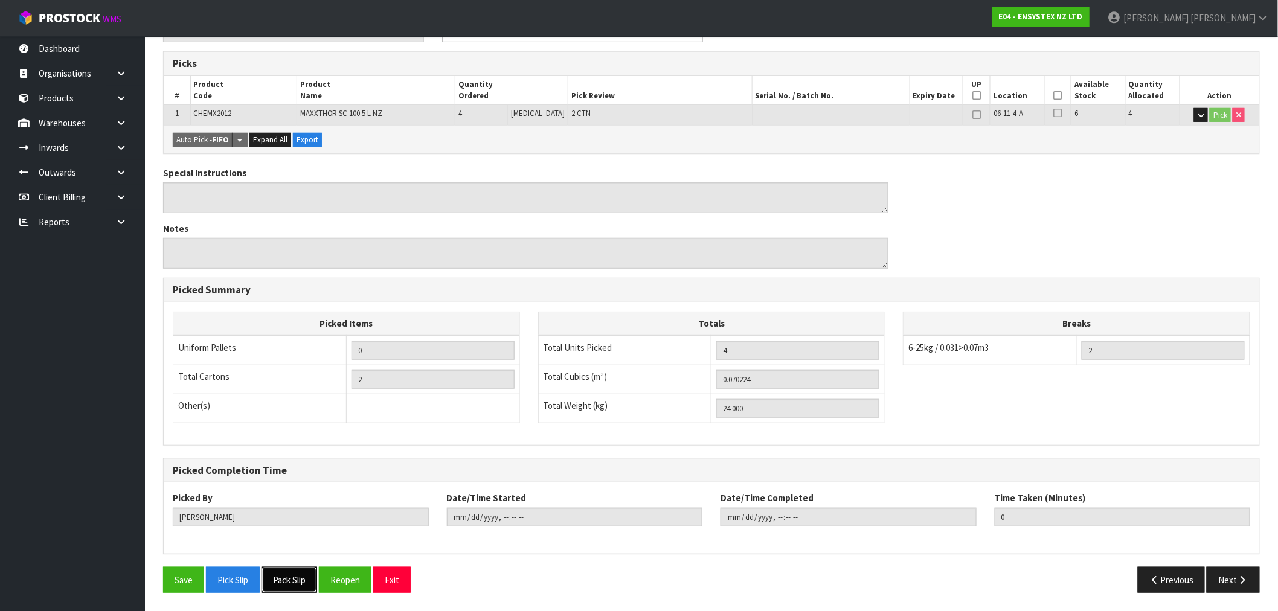
click at [302, 576] on button "Pack Slip" at bounding box center [290, 580] width 56 height 26
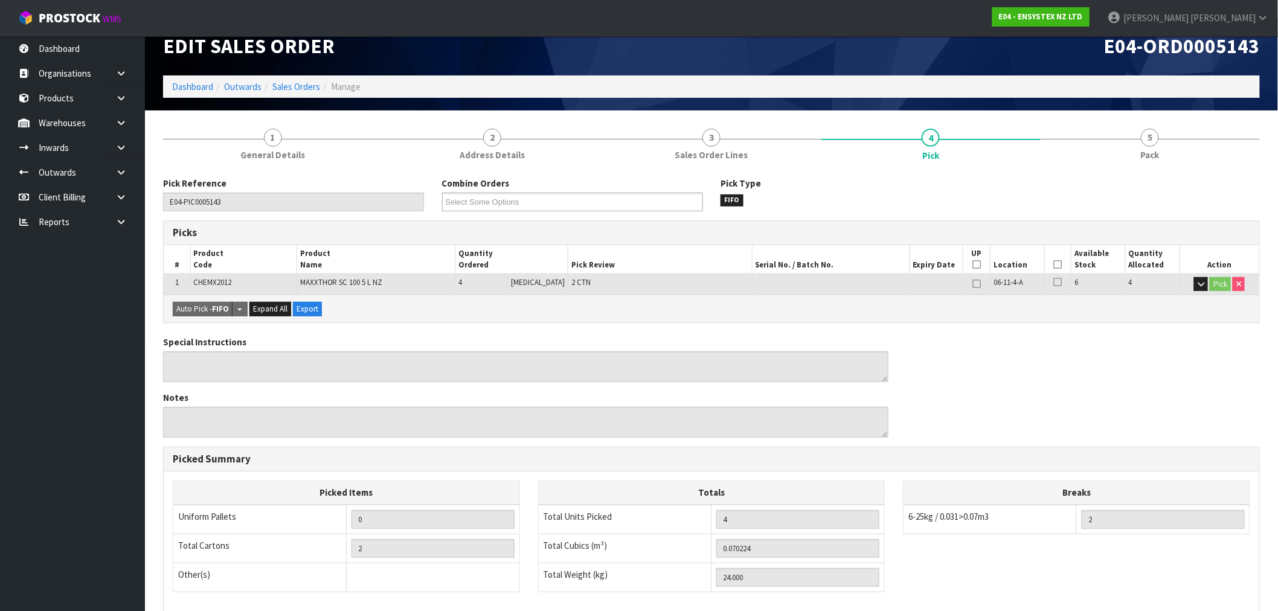
scroll to position [0, 0]
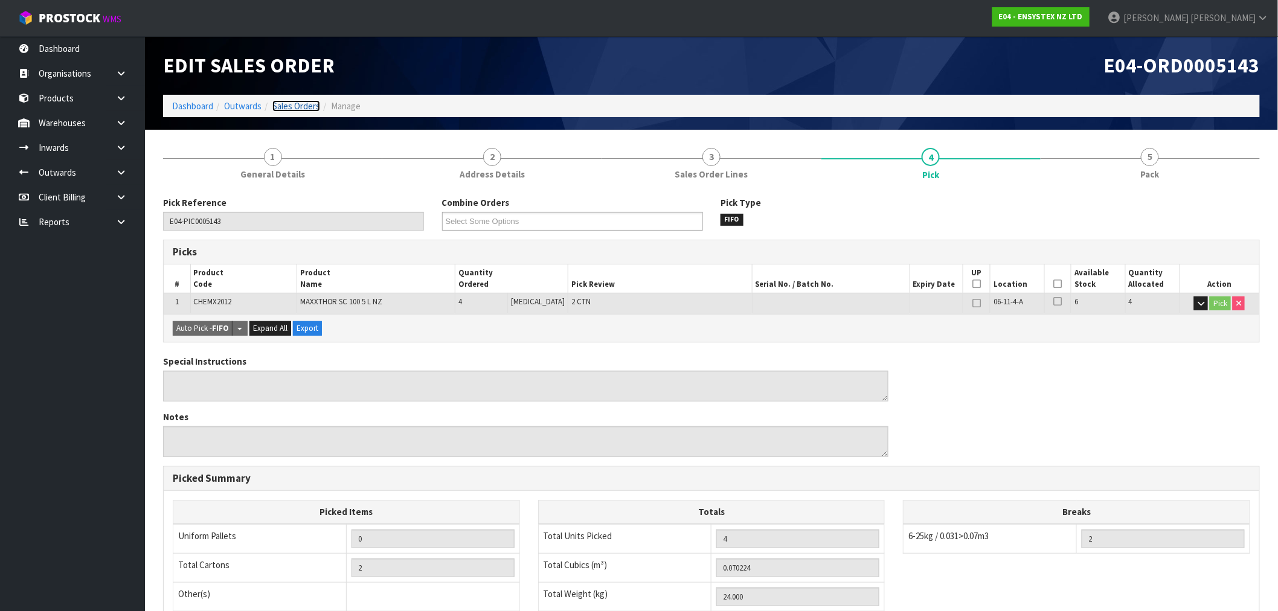
click at [309, 106] on link "Sales Orders" at bounding box center [296, 105] width 48 height 11
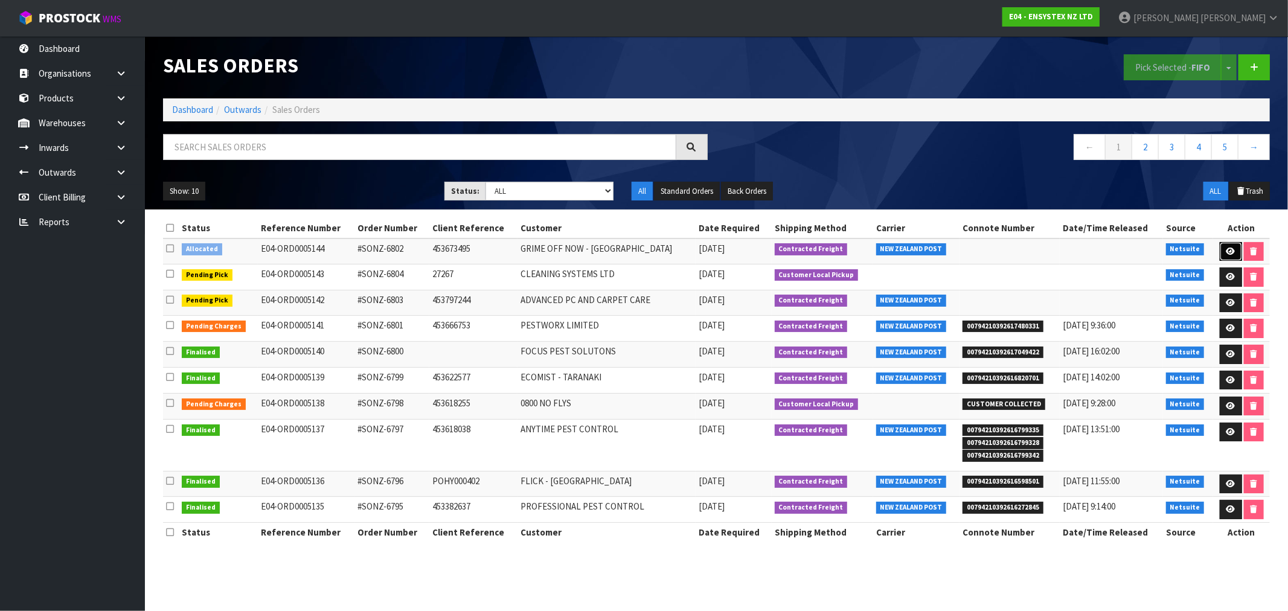
click at [1228, 245] on link at bounding box center [1231, 251] width 22 height 19
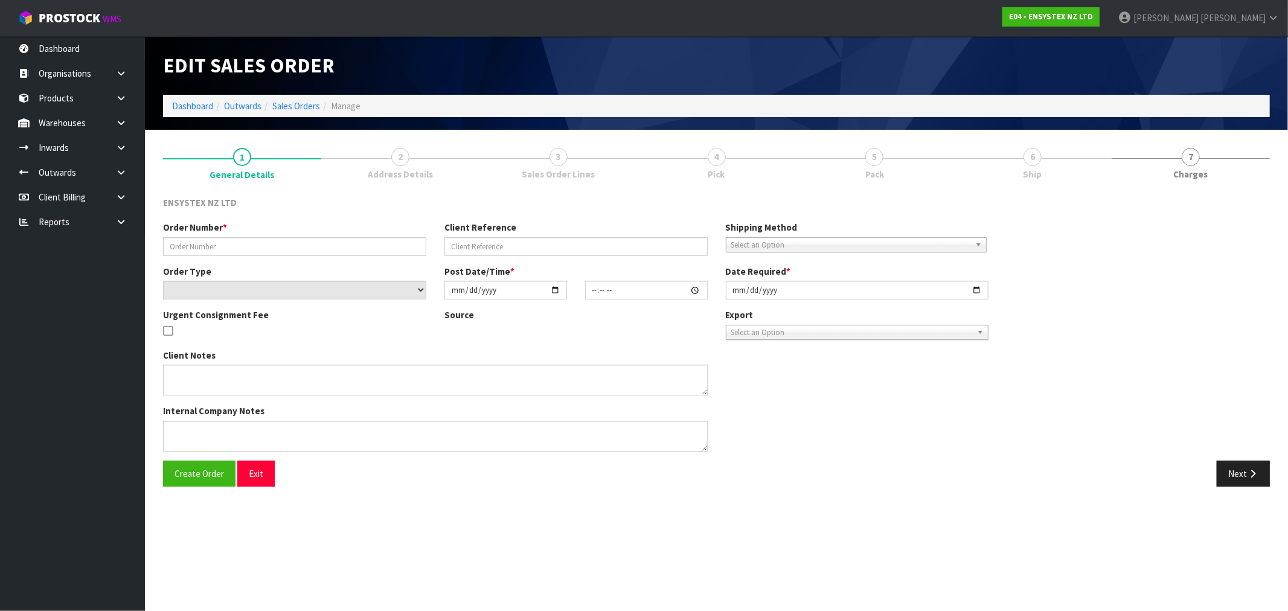
type input "#SONZ-6802"
type input "453673495"
select select "number:0"
type input "[DATE]"
type input "11:30:09.000"
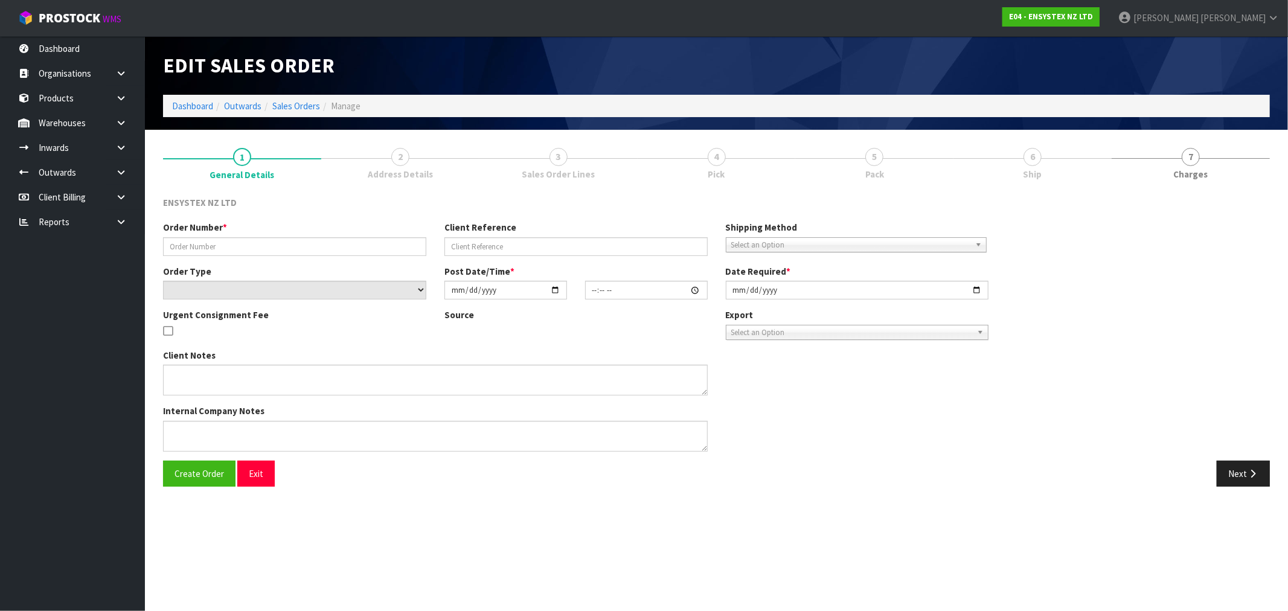
type input "[DATE]"
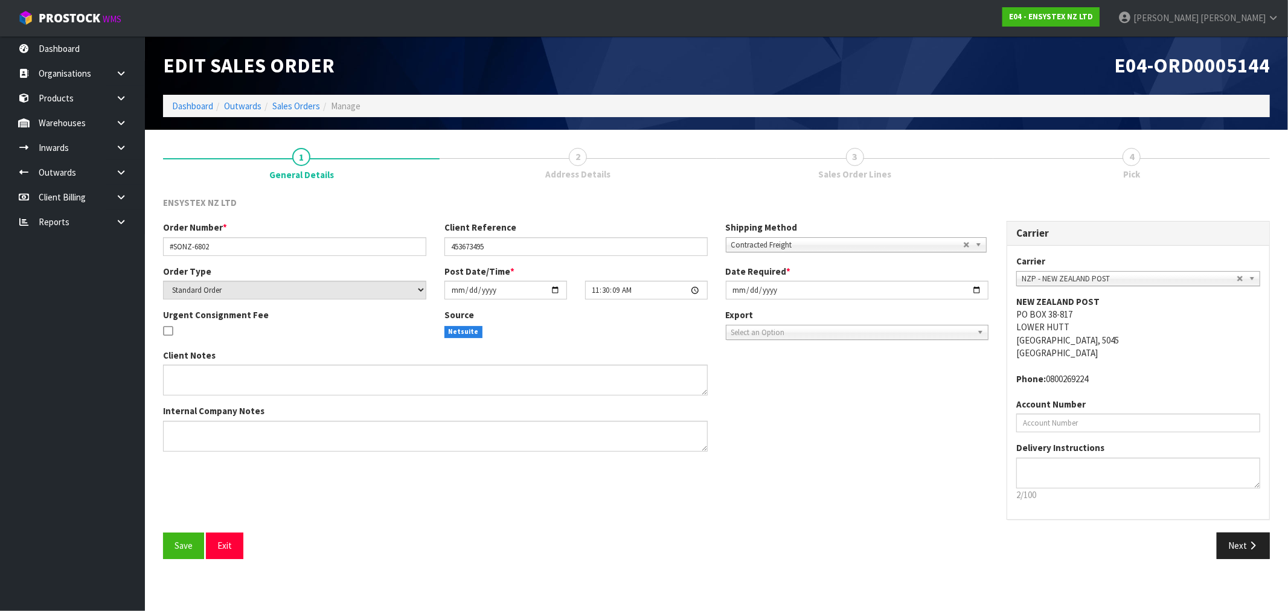
click at [864, 157] on link "3 Sales Order Lines" at bounding box center [855, 163] width 277 height 48
click at [1247, 531] on div "Carrier Carrier ANGEL - ANGEL TRANSPORT [PERSON_NAME] REMOVALS DEAEXPAKL - DEAD…" at bounding box center [1138, 377] width 281 height 312
click at [1247, 541] on icon "button" at bounding box center [1252, 545] width 11 height 9
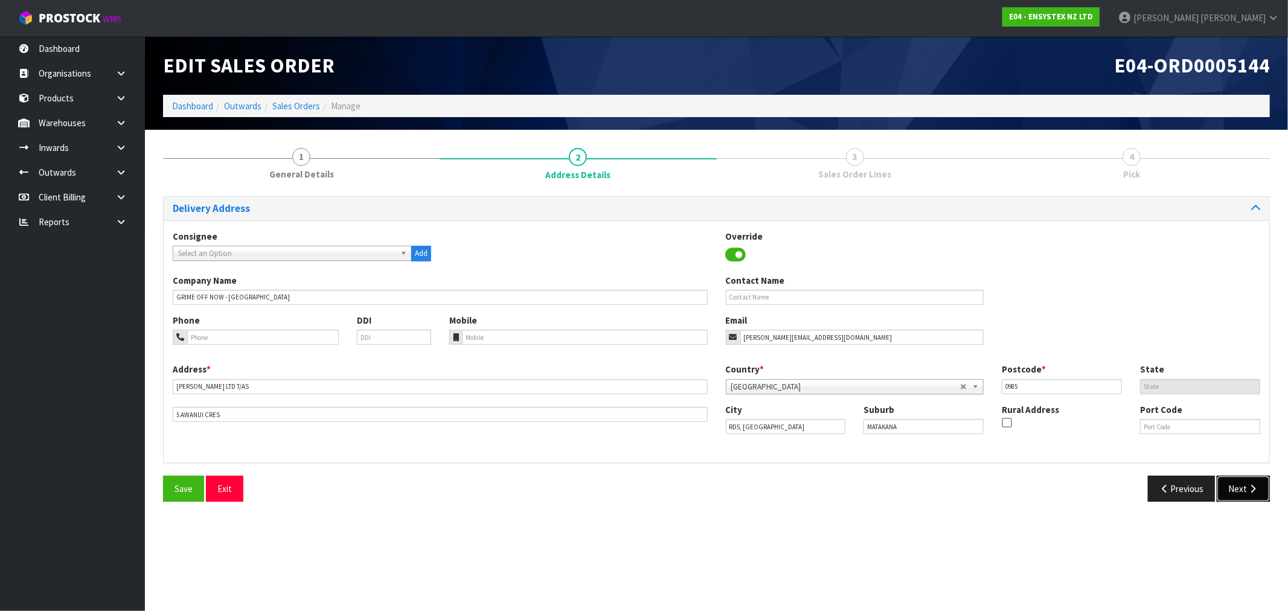
click at [1245, 481] on button "Next" at bounding box center [1243, 489] width 53 height 26
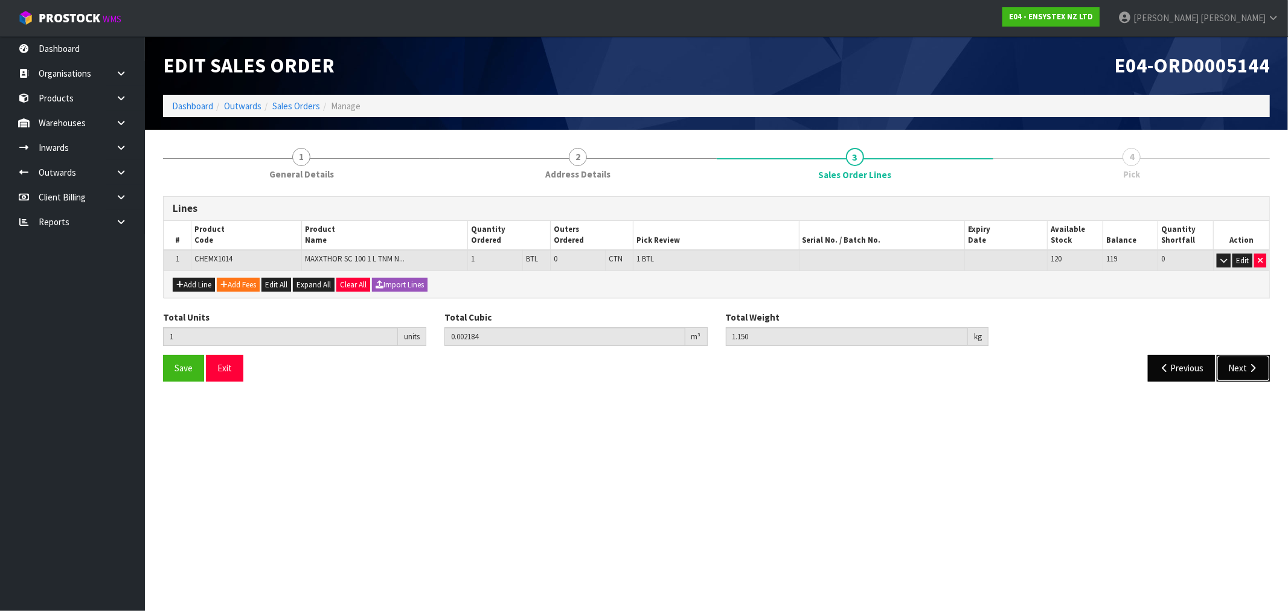
drag, startPoint x: 1251, startPoint y: 367, endPoint x: 1194, endPoint y: 373, distance: 57.2
click at [1247, 366] on icon "button" at bounding box center [1252, 368] width 11 height 9
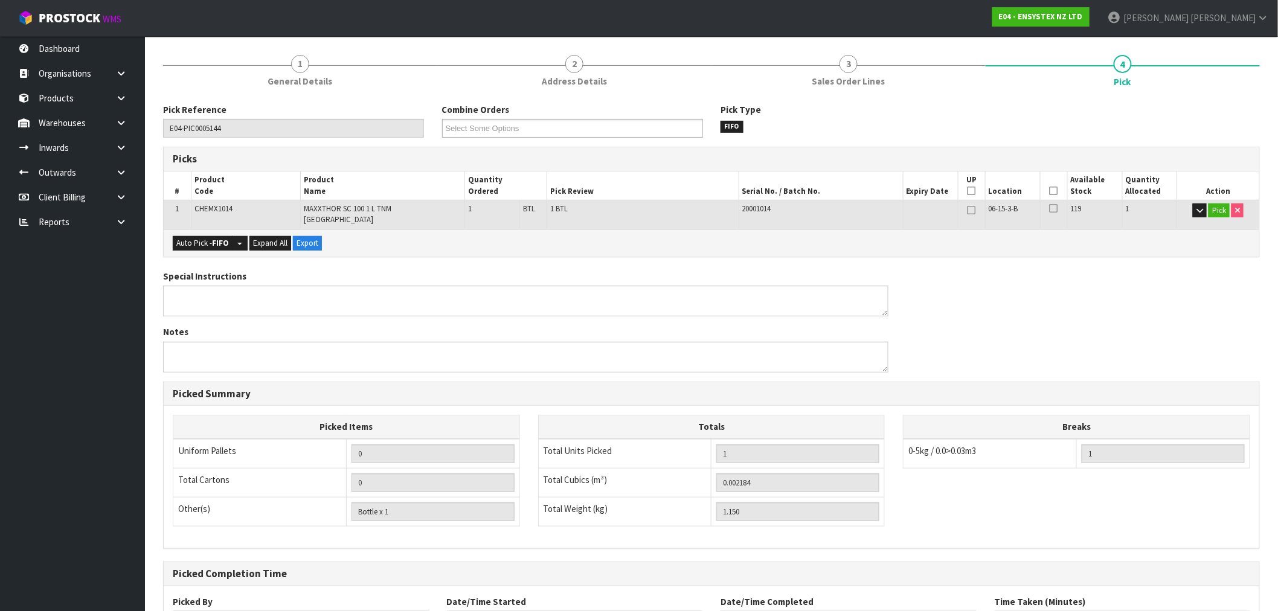
scroll to position [188, 0]
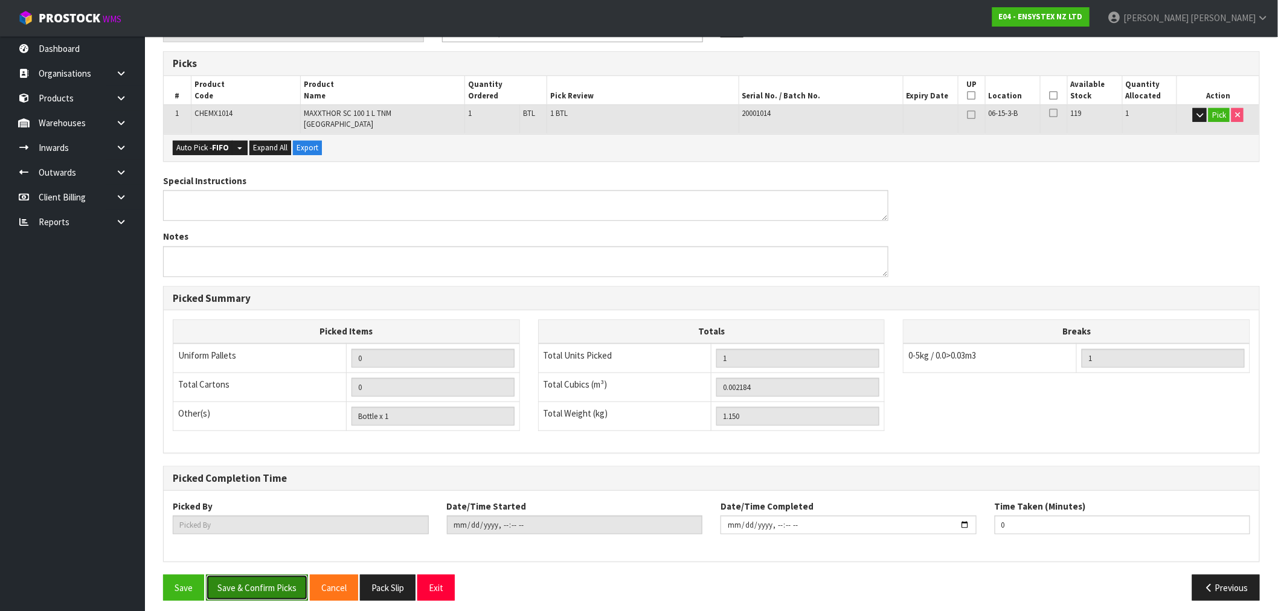
click at [279, 580] on button "Save & Confirm Picks" at bounding box center [257, 588] width 102 height 26
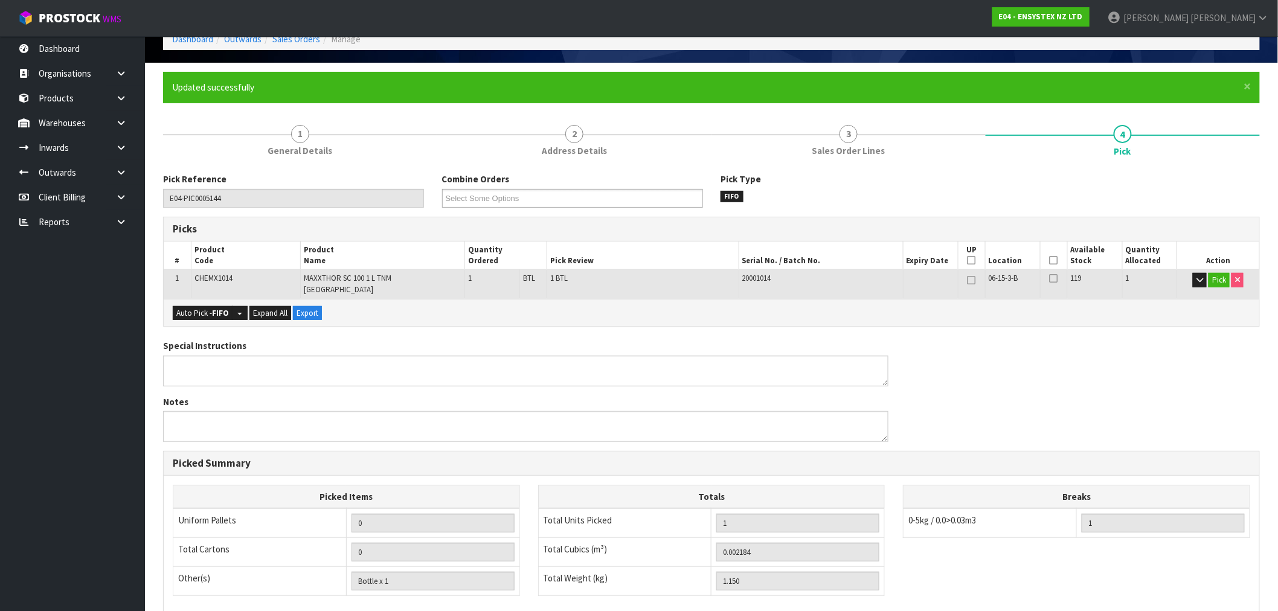
type input "[PERSON_NAME]"
type input "[DATE]T11:36:15"
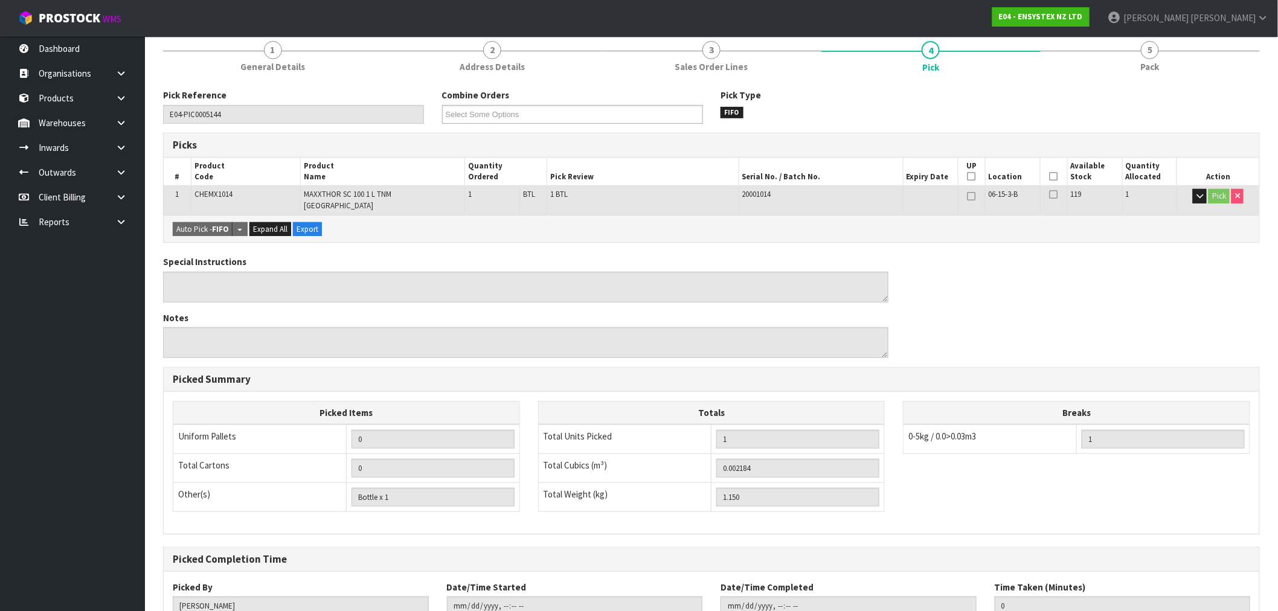
scroll to position [232, 0]
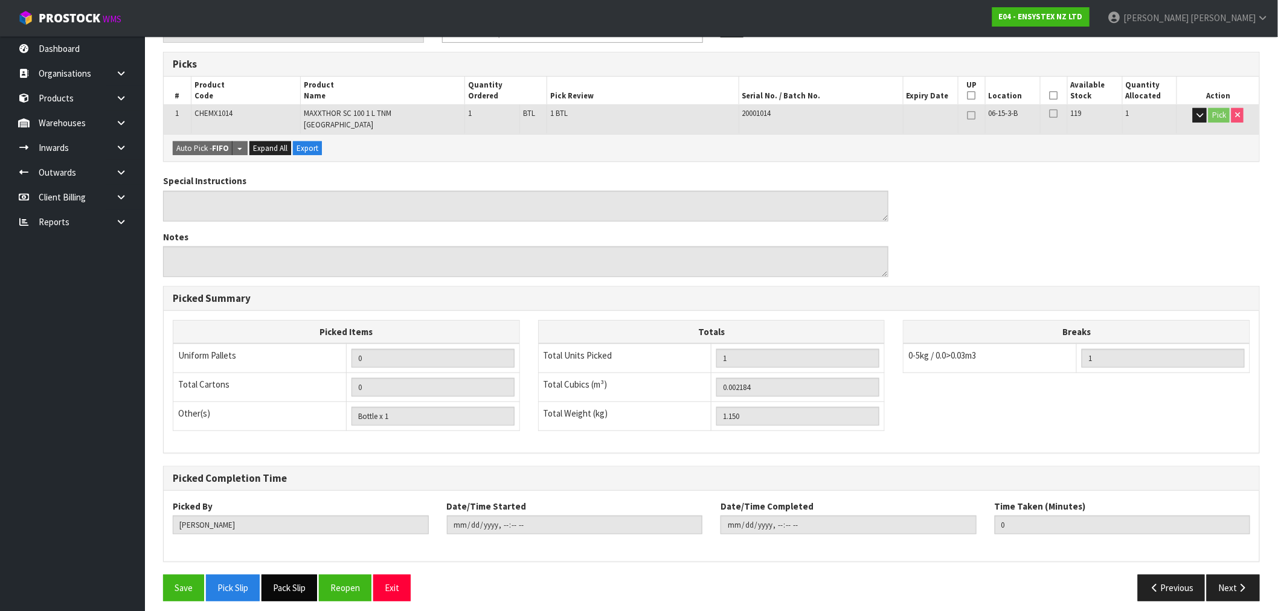
drag, startPoint x: 298, startPoint y: 580, endPoint x: 306, endPoint y: 579, distance: 7.5
click at [298, 580] on button "Pack Slip" at bounding box center [290, 588] width 56 height 26
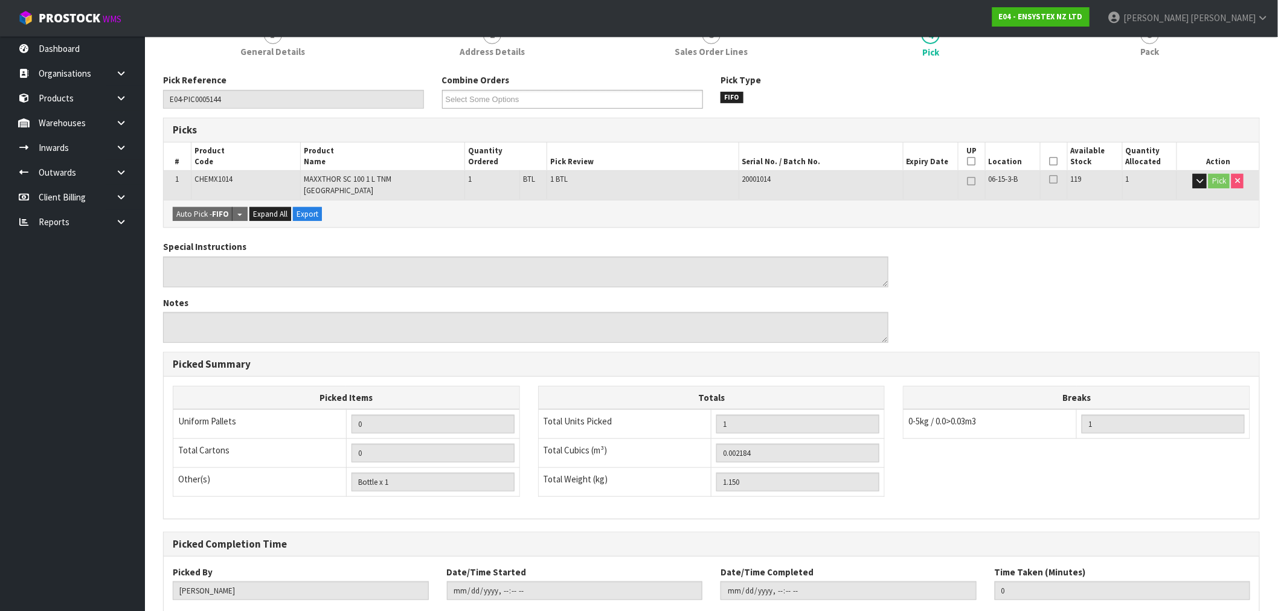
scroll to position [0, 0]
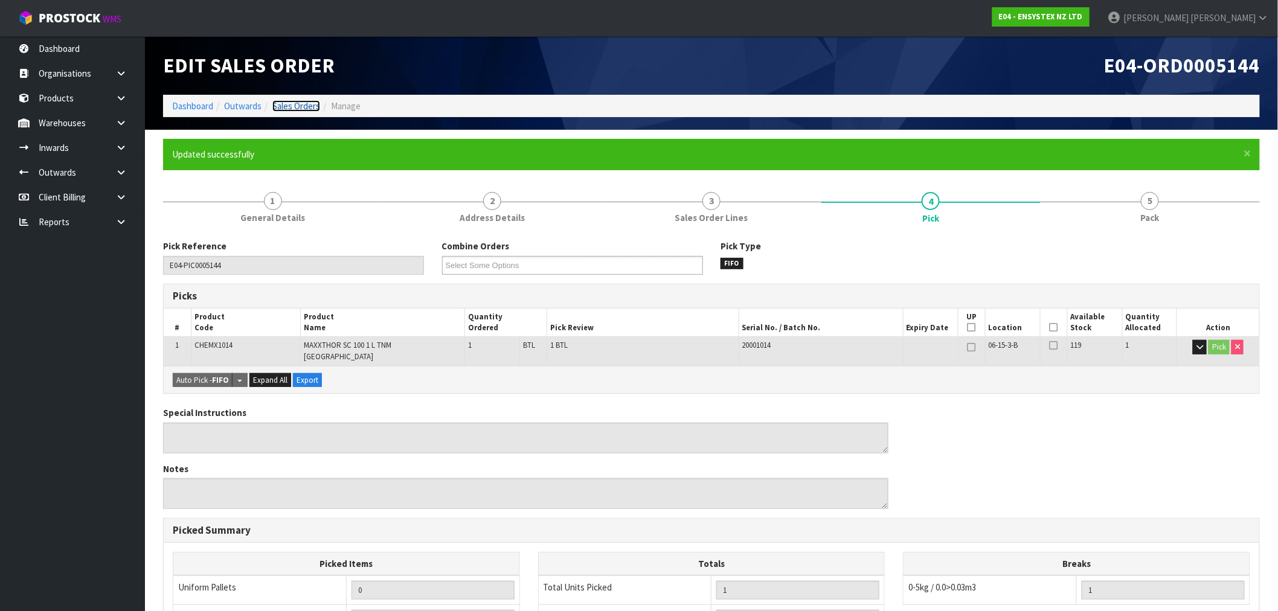
click at [284, 109] on link "Sales Orders" at bounding box center [296, 105] width 48 height 11
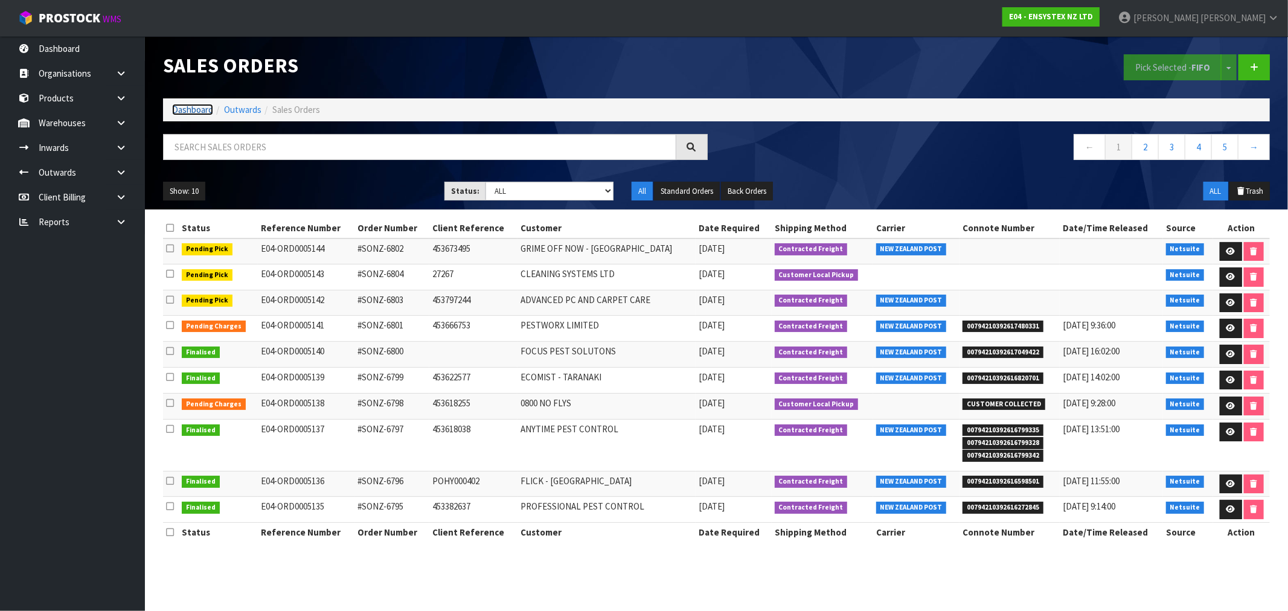
click at [190, 111] on link "Dashboard" at bounding box center [192, 109] width 41 height 11
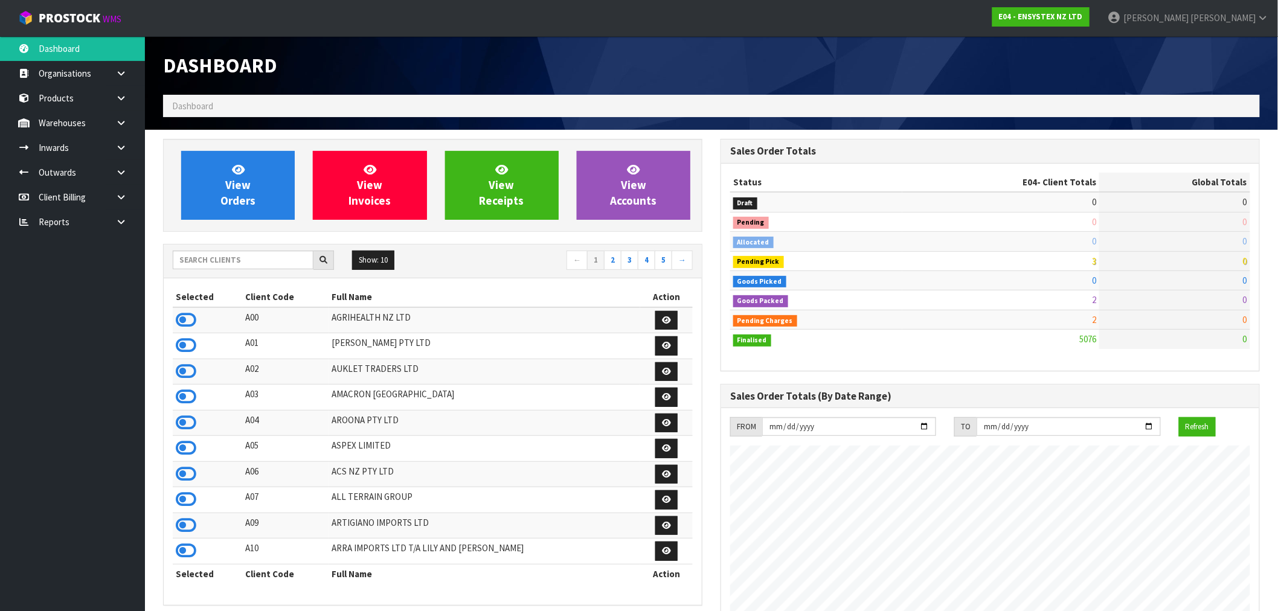
scroll to position [915, 557]
click at [291, 258] on input "text" at bounding box center [243, 260] width 141 height 19
type input "Y01"
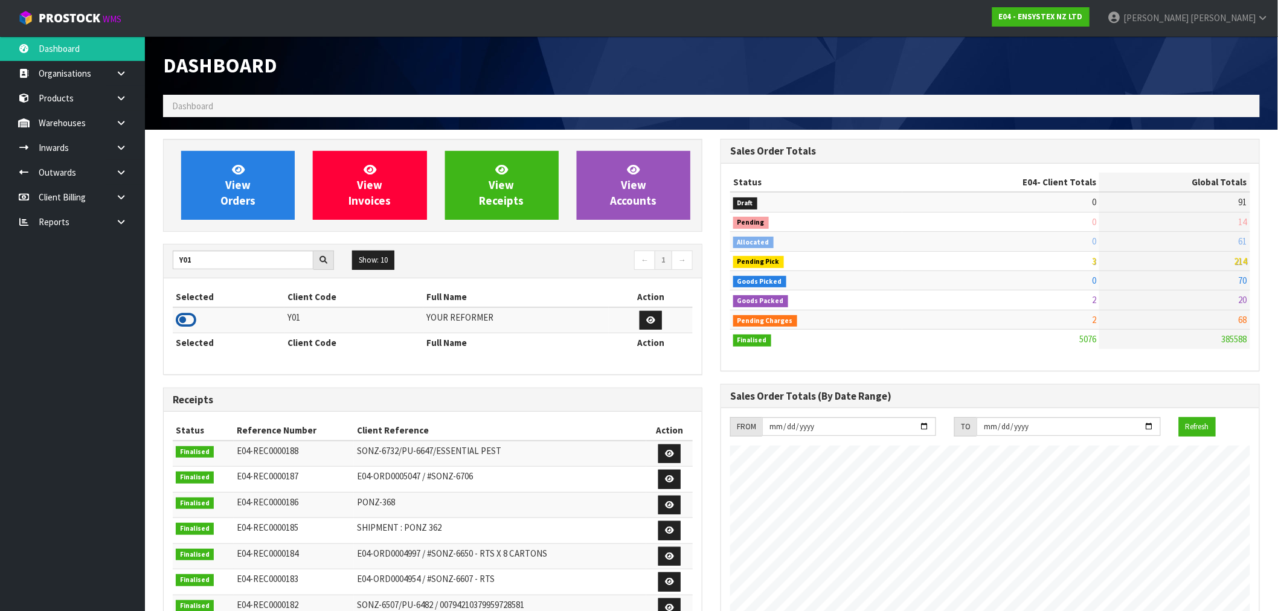
drag, startPoint x: 193, startPoint y: 325, endPoint x: 184, endPoint y: 325, distance: 9.7
click at [191, 325] on icon at bounding box center [186, 320] width 21 height 18
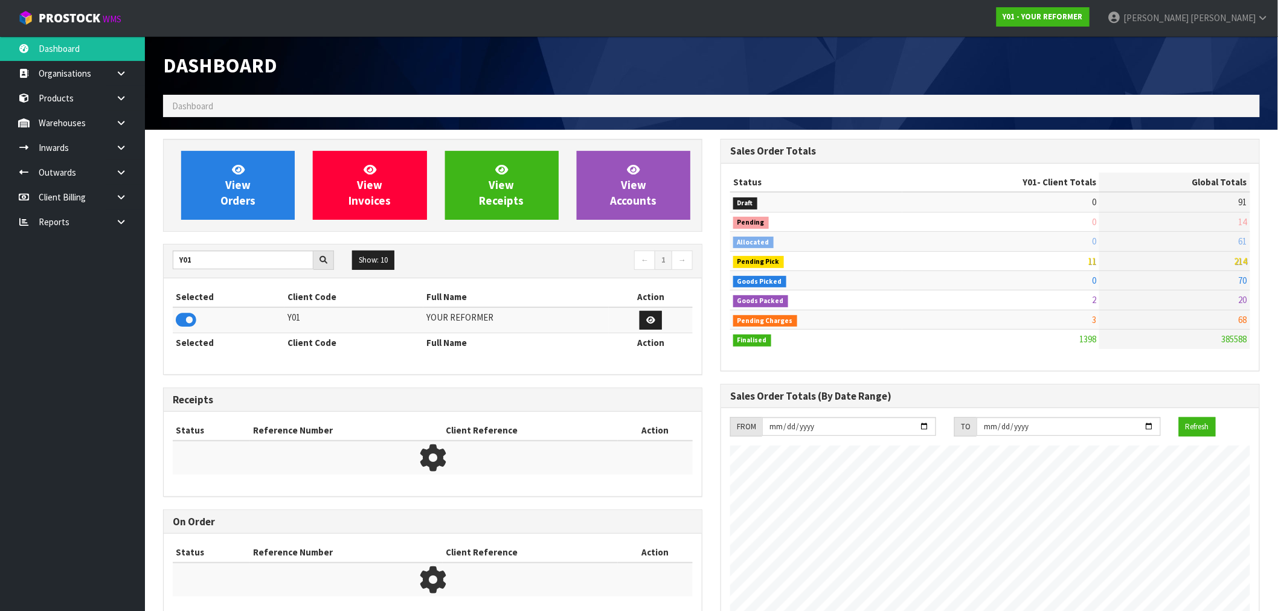
scroll to position [876, 557]
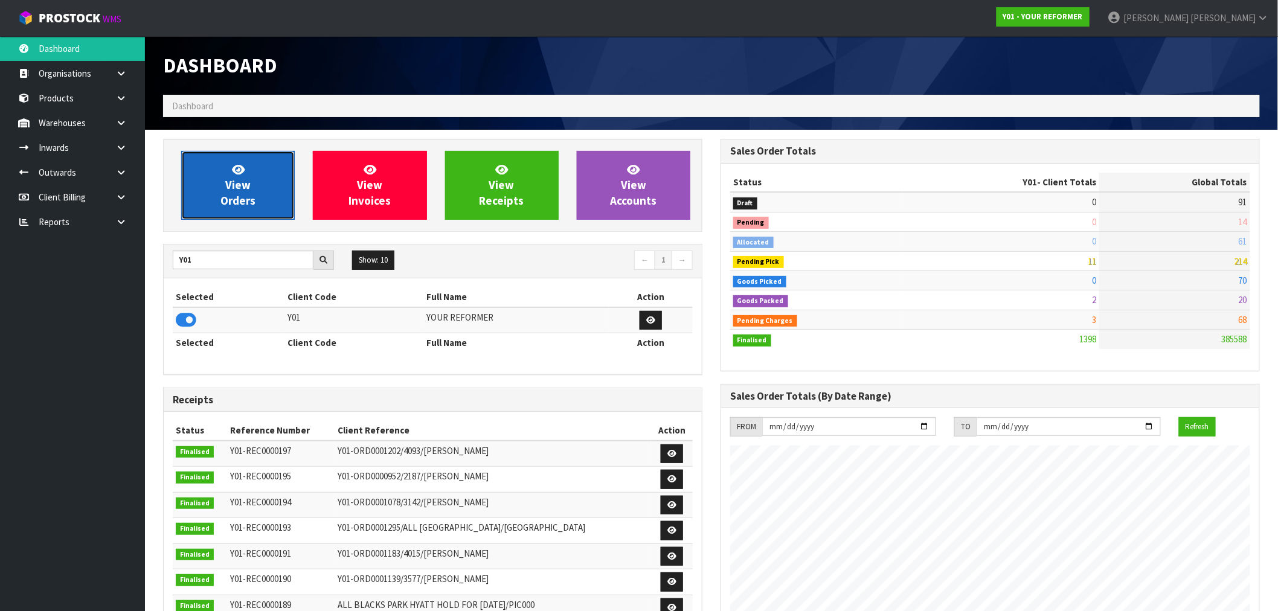
click at [207, 204] on link "View Orders" at bounding box center [238, 185] width 114 height 69
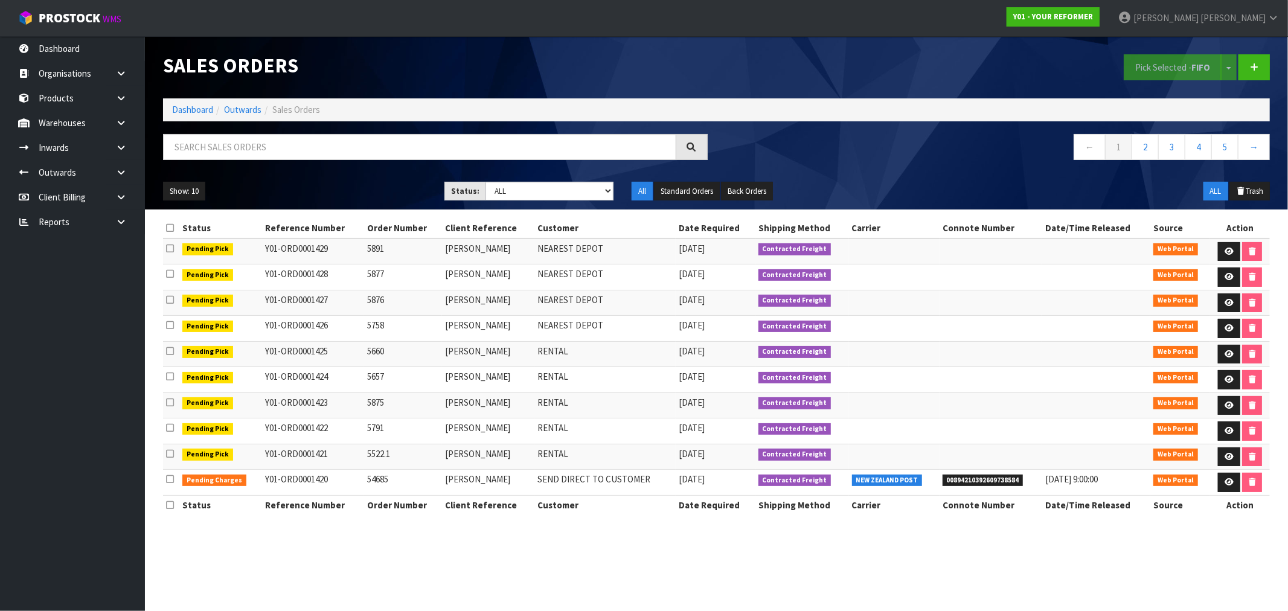
click at [197, 103] on ol "Dashboard Outwards Sales Orders" at bounding box center [716, 109] width 1107 height 22
click at [197, 107] on link "Dashboard" at bounding box center [192, 109] width 41 height 11
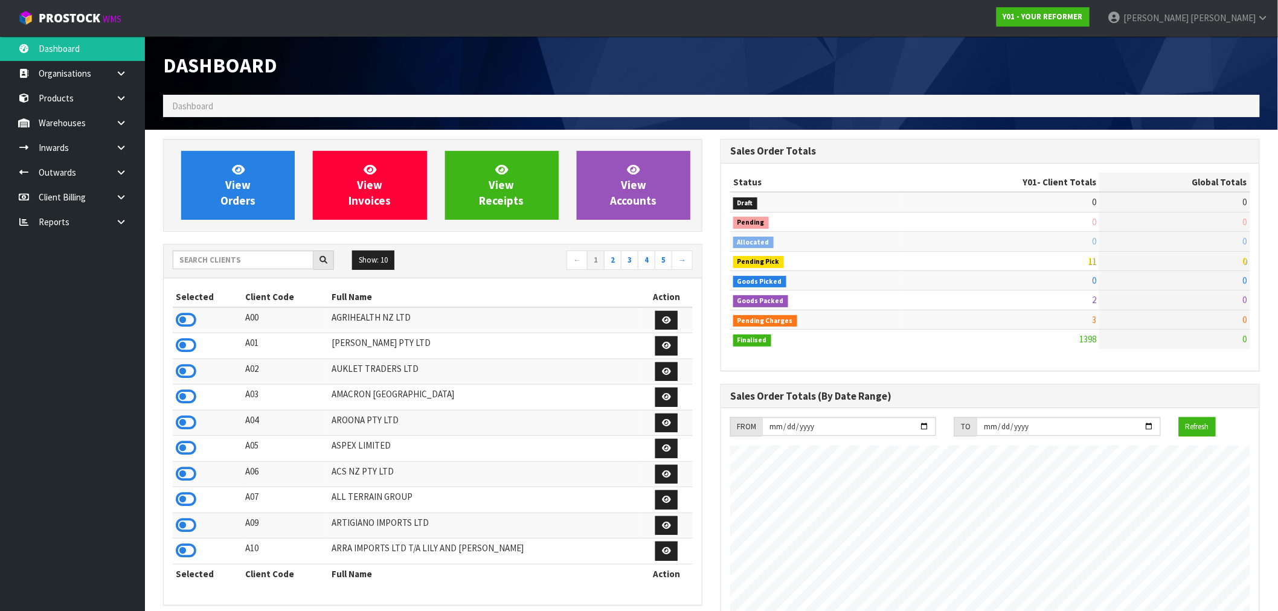
scroll to position [876, 557]
click at [218, 267] on input "text" at bounding box center [243, 260] width 141 height 19
type input "G02"
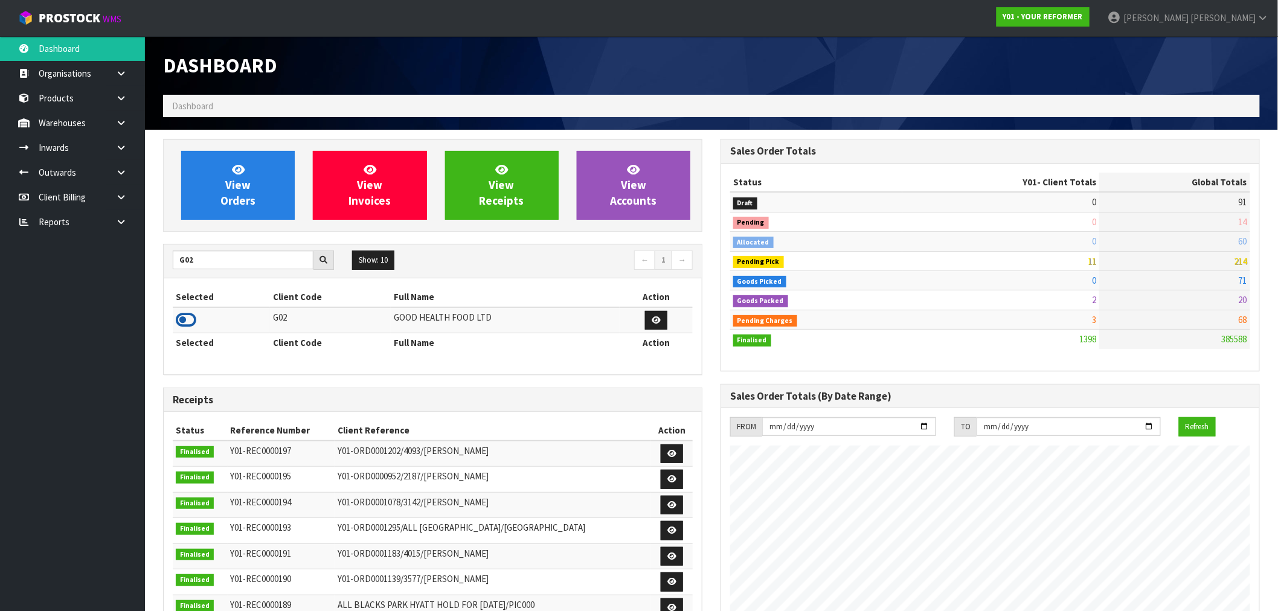
click at [185, 315] on icon at bounding box center [186, 320] width 21 height 18
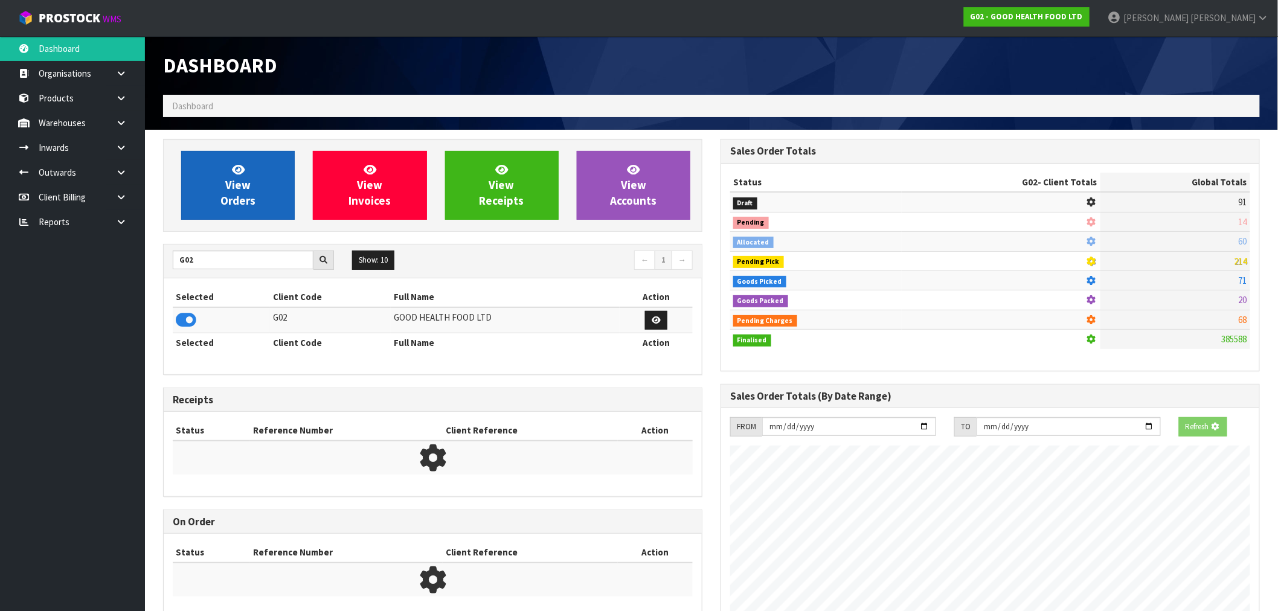
scroll to position [603213, 603408]
click at [226, 186] on span "View Orders" at bounding box center [237, 184] width 35 height 45
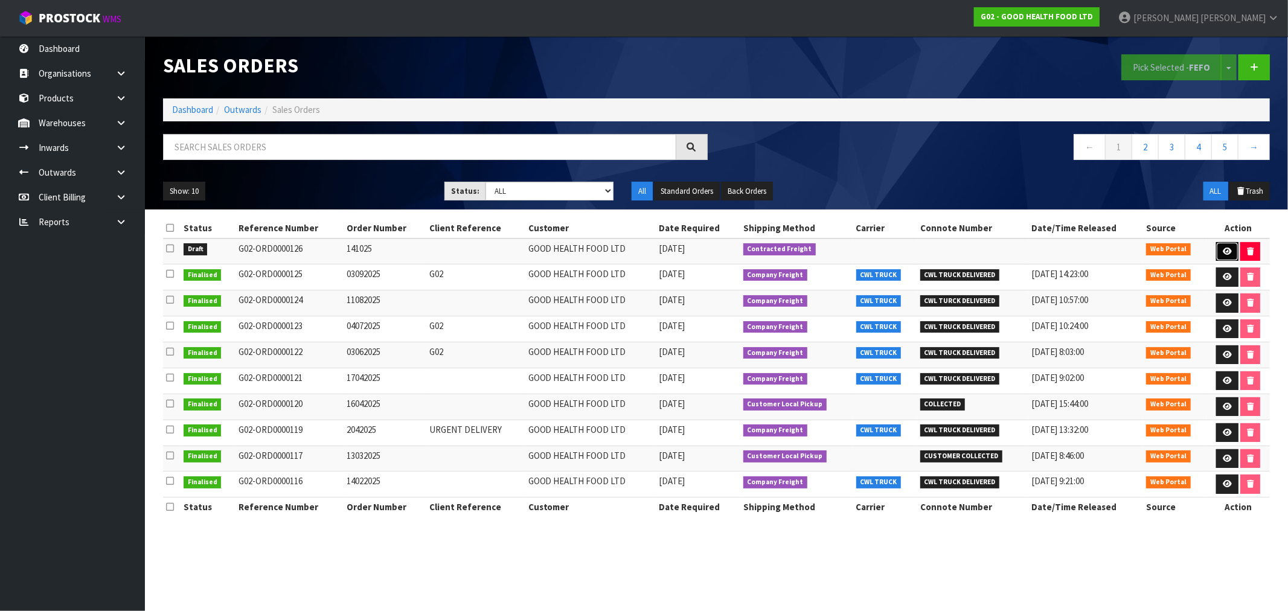
click at [1224, 250] on icon at bounding box center [1227, 252] width 9 height 8
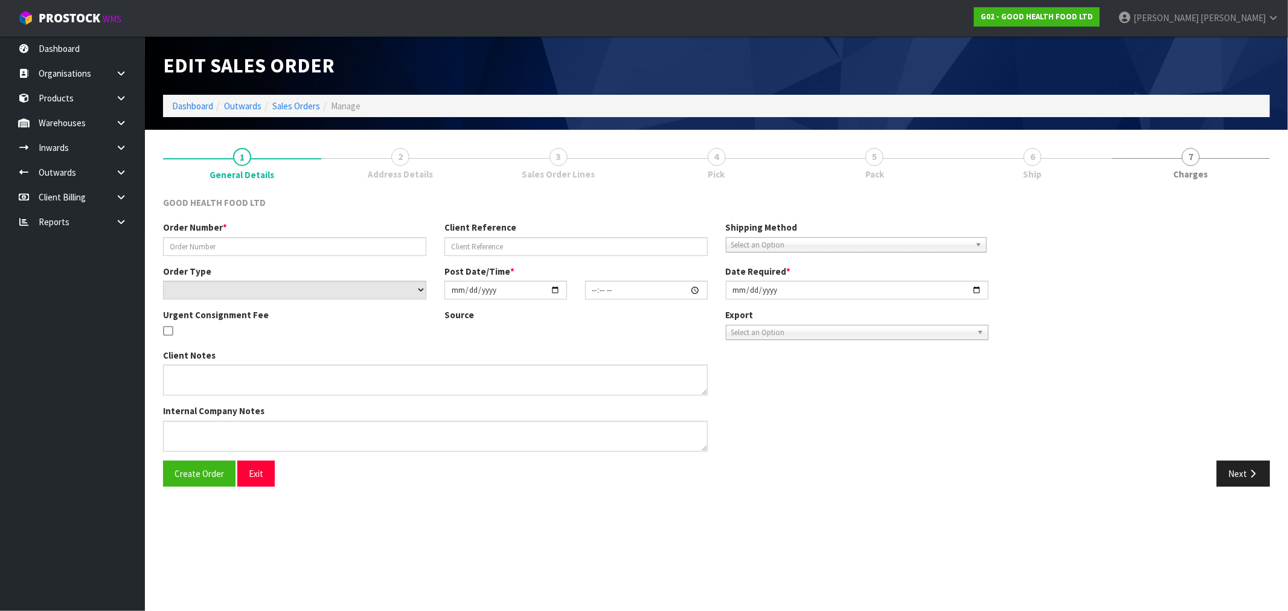
type input "141025"
select select "number:0"
type input "[DATE]"
type input "10:57:00.000"
type input "[DATE]"
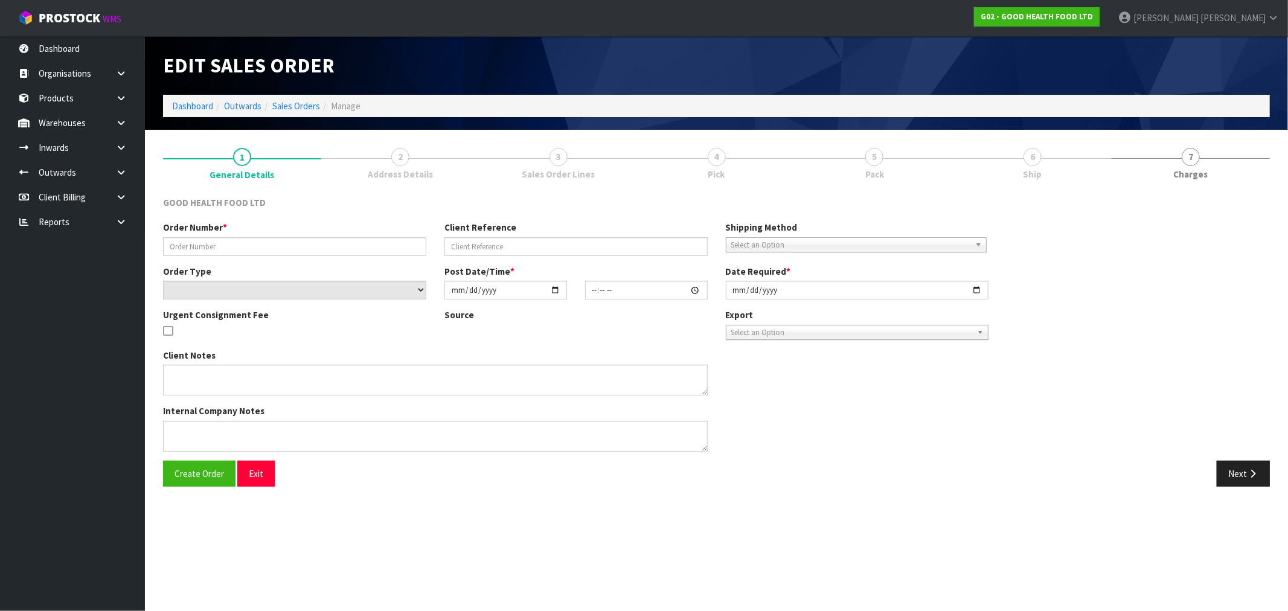
type textarea "DELIVERY INSTRUCTION FOR OUR ORDER: - OLD STOCK TO BE DELIVERED FIRST - DELIVER…"
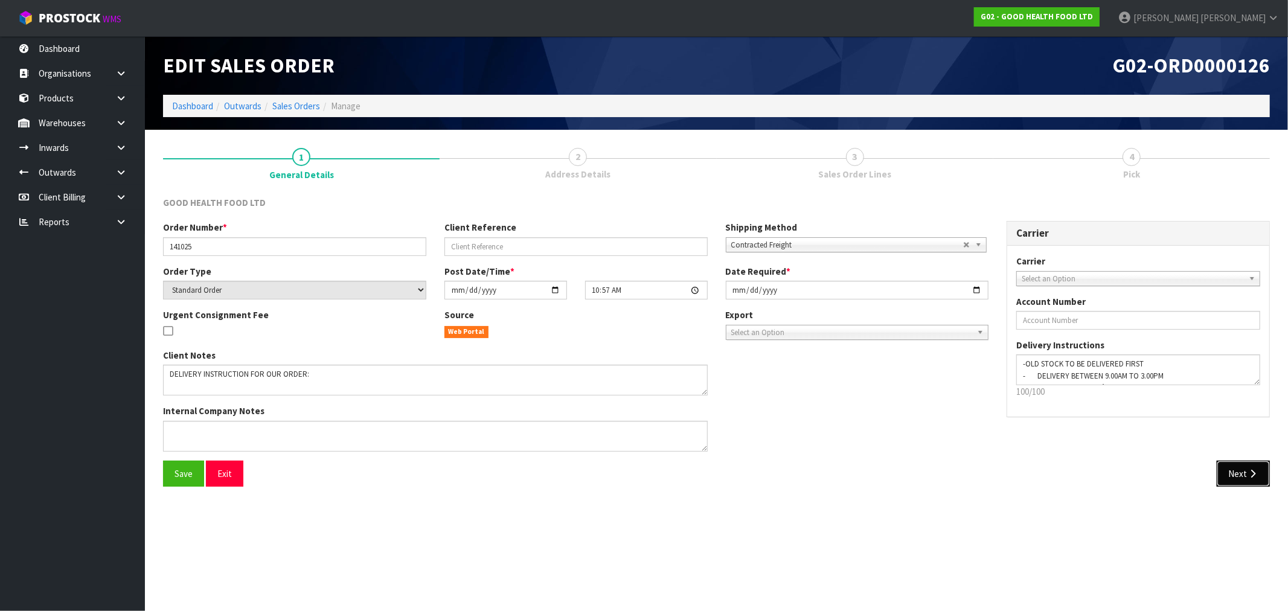
drag, startPoint x: 1235, startPoint y: 475, endPoint x: 1068, endPoint y: 493, distance: 168.3
click at [1235, 475] on button "Next" at bounding box center [1243, 474] width 53 height 26
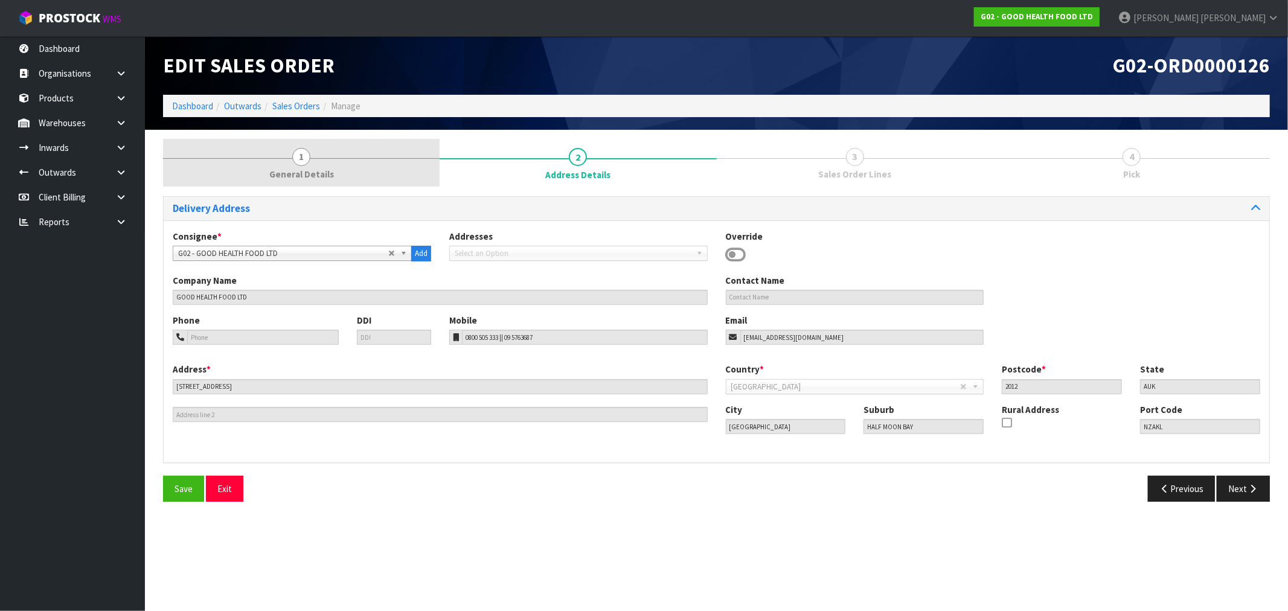
click at [330, 172] on span "General Details" at bounding box center [301, 174] width 65 height 13
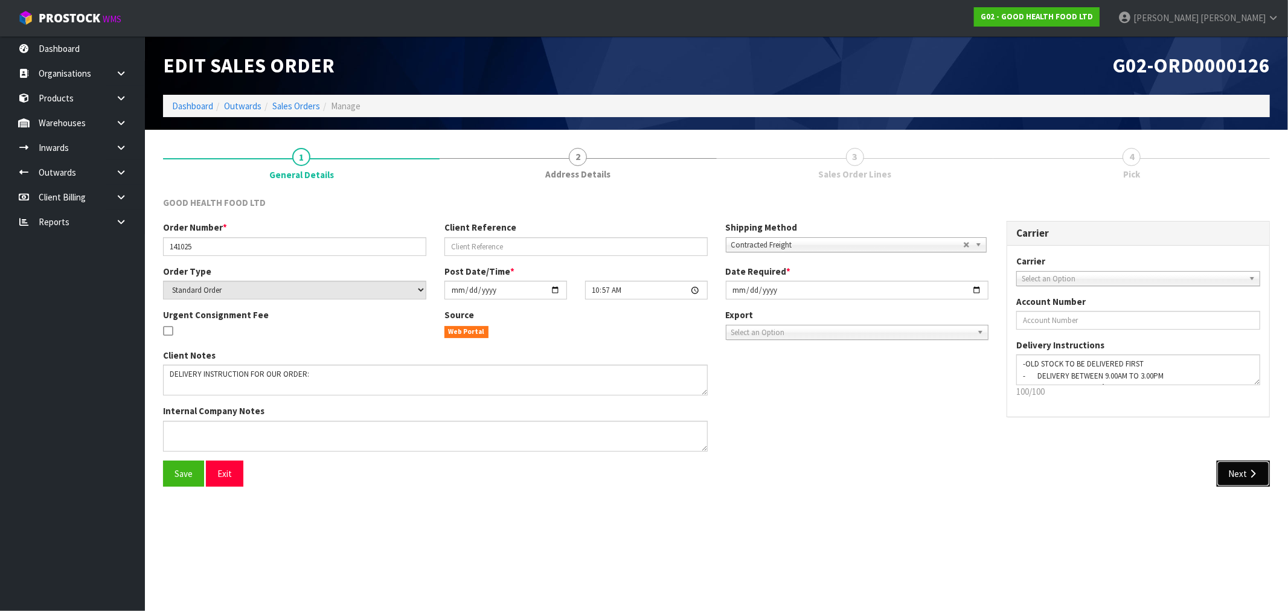
click at [1249, 461] on button "Next" at bounding box center [1243, 474] width 53 height 26
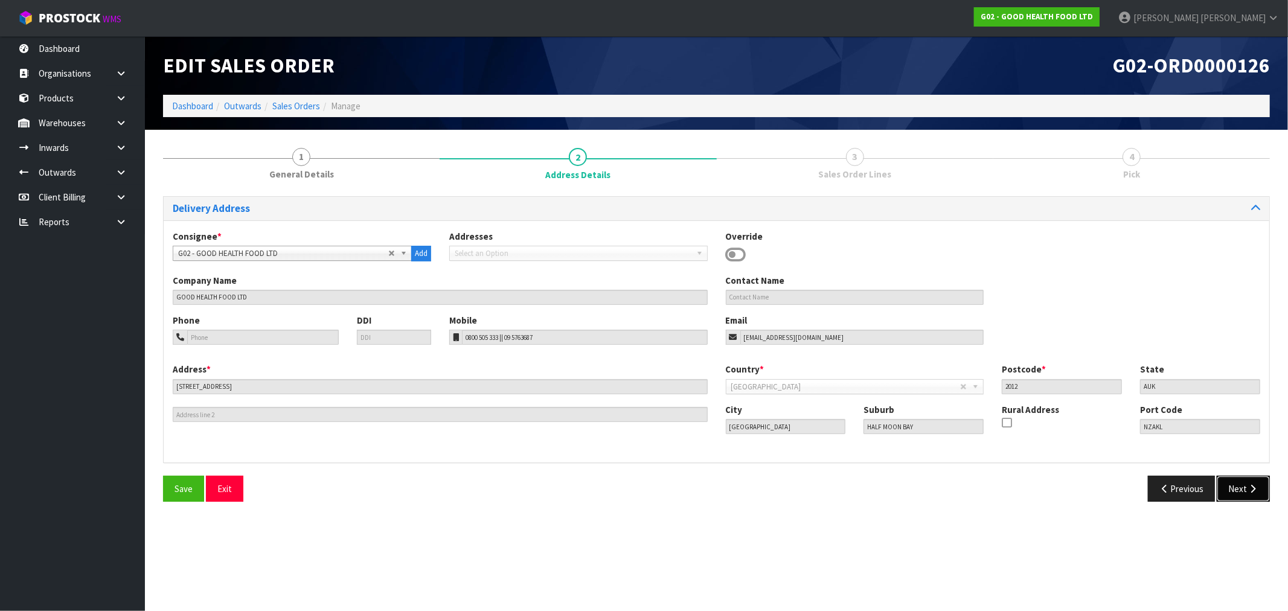
click at [1242, 486] on button "Next" at bounding box center [1243, 489] width 53 height 26
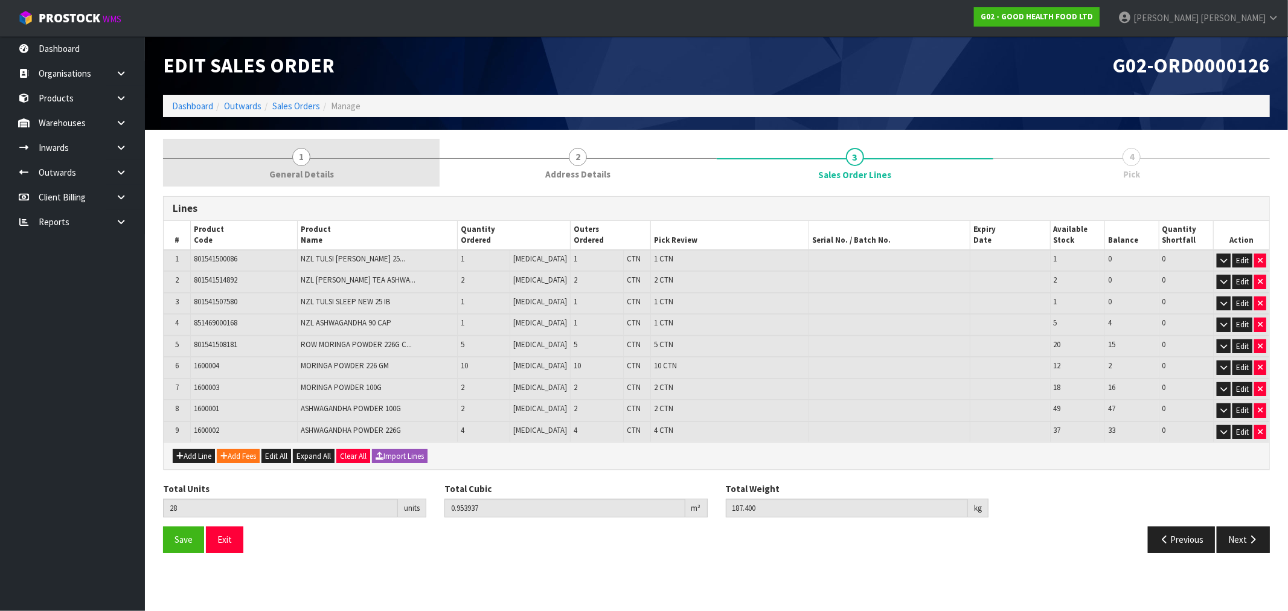
click at [305, 148] on span "1" at bounding box center [301, 157] width 18 height 18
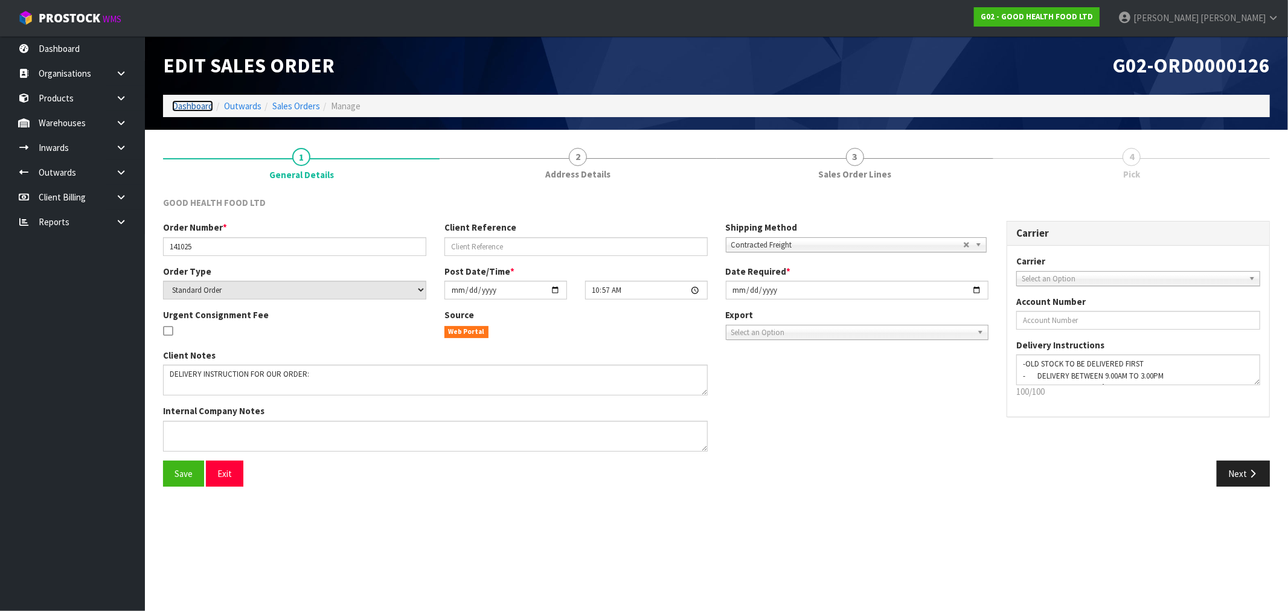
click at [181, 108] on link "Dashboard" at bounding box center [192, 105] width 41 height 11
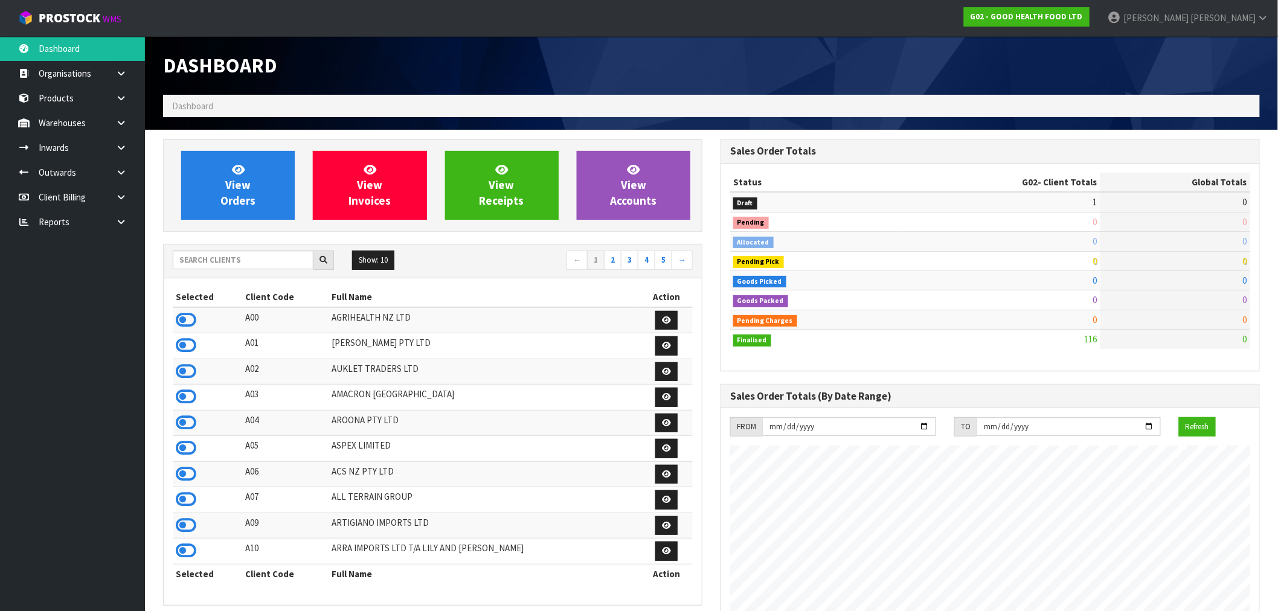
scroll to position [896, 557]
click at [218, 258] on input "text" at bounding box center [243, 260] width 141 height 19
click at [207, 256] on input "text" at bounding box center [243, 260] width 141 height 19
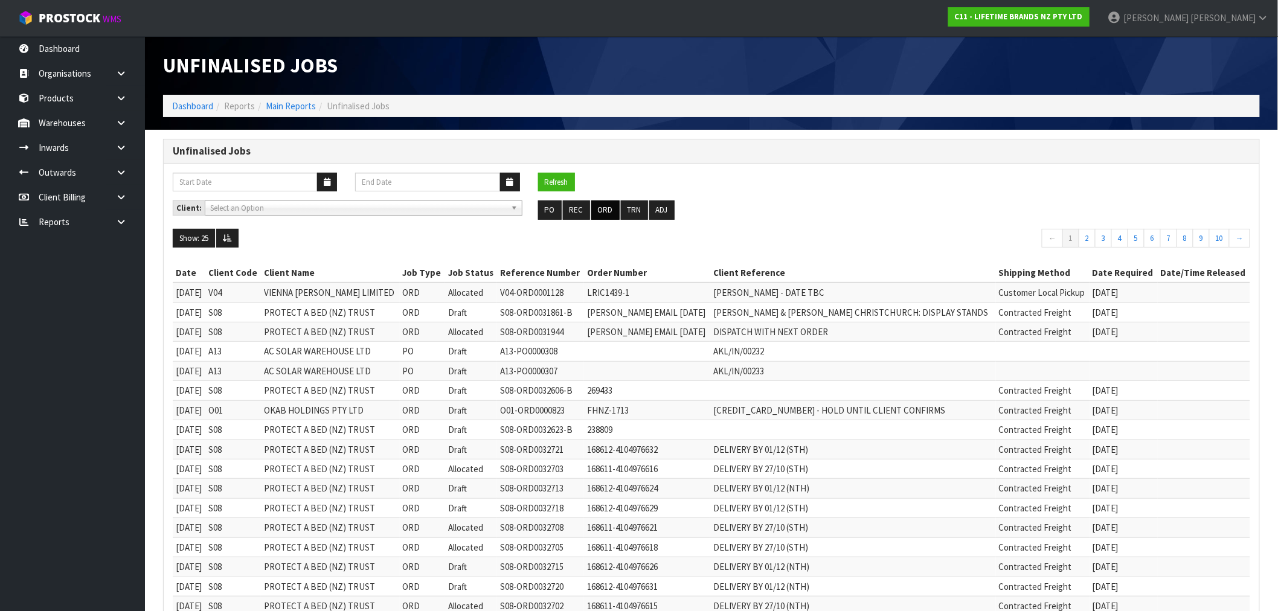
drag, startPoint x: 589, startPoint y: 219, endPoint x: 600, endPoint y: 215, distance: 11.5
click at [591, 219] on ul "PO REC ORD TRN ADJ" at bounding box center [711, 210] width 347 height 19
click at [604, 213] on button "ORD" at bounding box center [605, 210] width 28 height 19
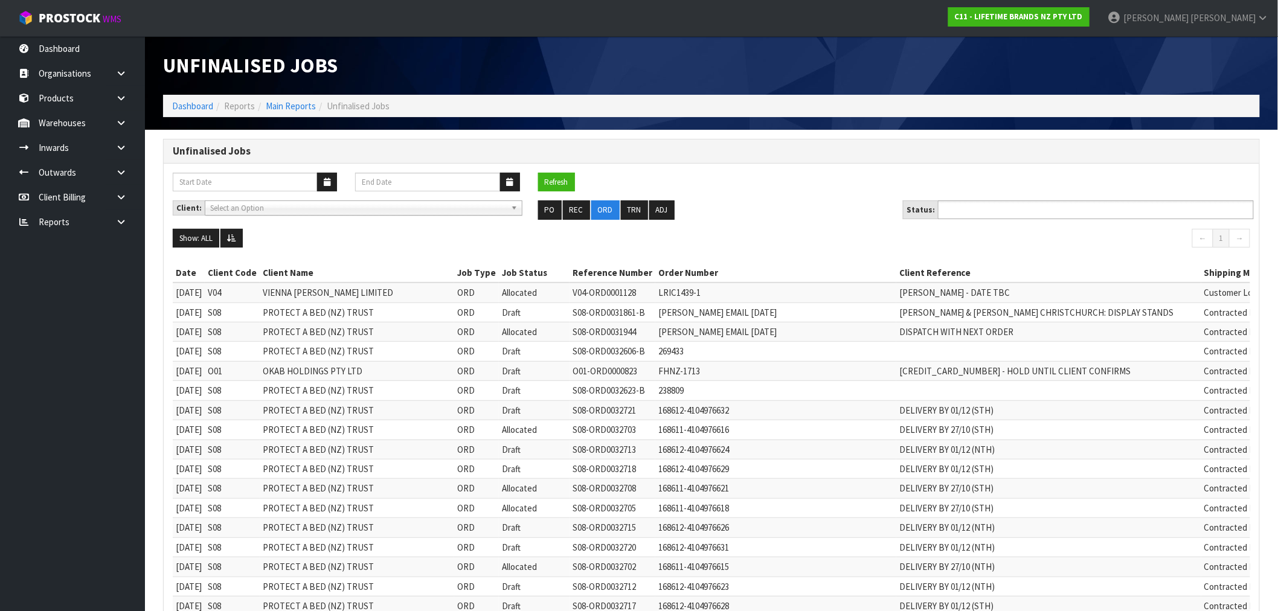
click at [1064, 210] on ul at bounding box center [1096, 210] width 316 height 19
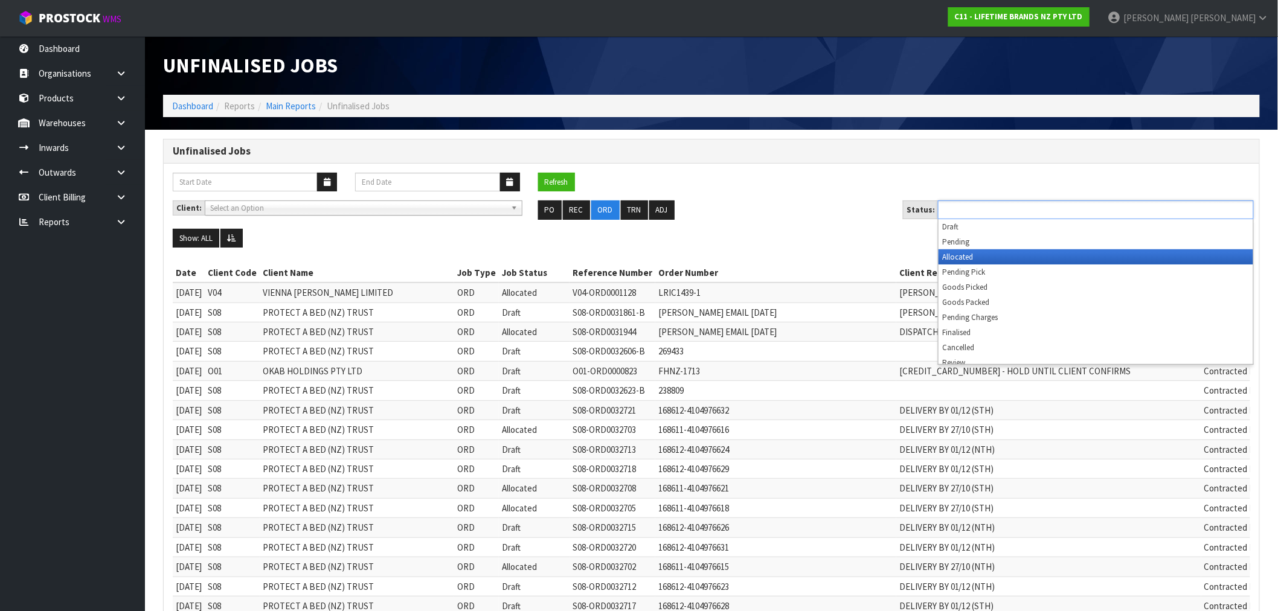
click at [1009, 260] on li "Allocated" at bounding box center [1096, 256] width 315 height 15
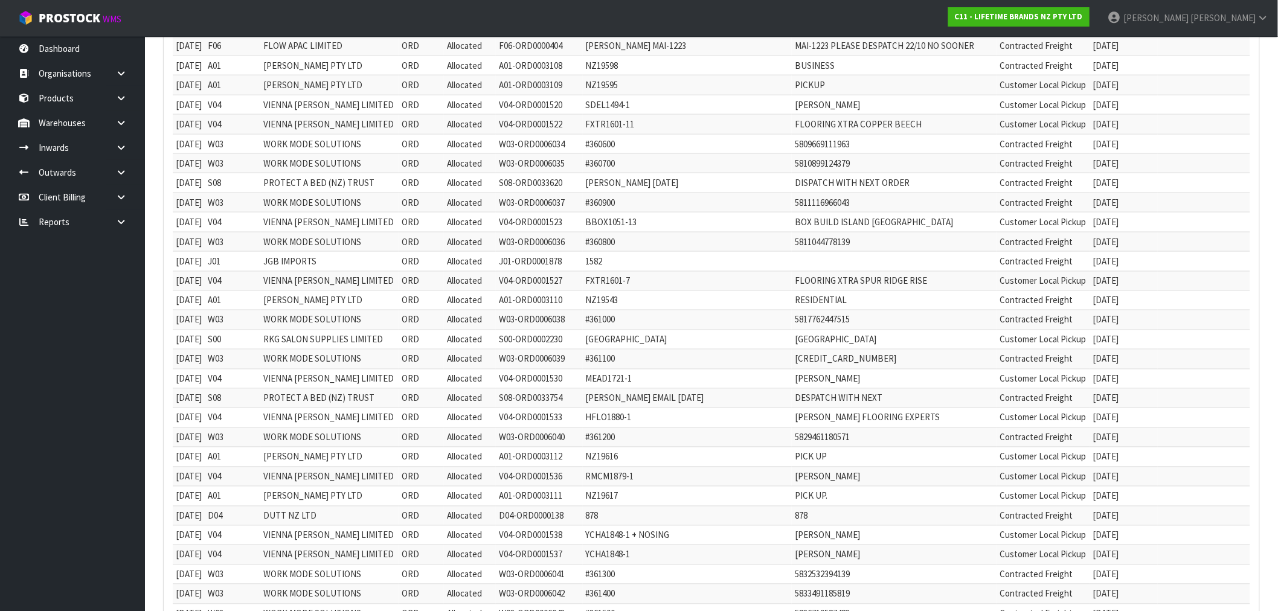
scroll to position [946, 0]
